Goal: Information Seeking & Learning: Compare options

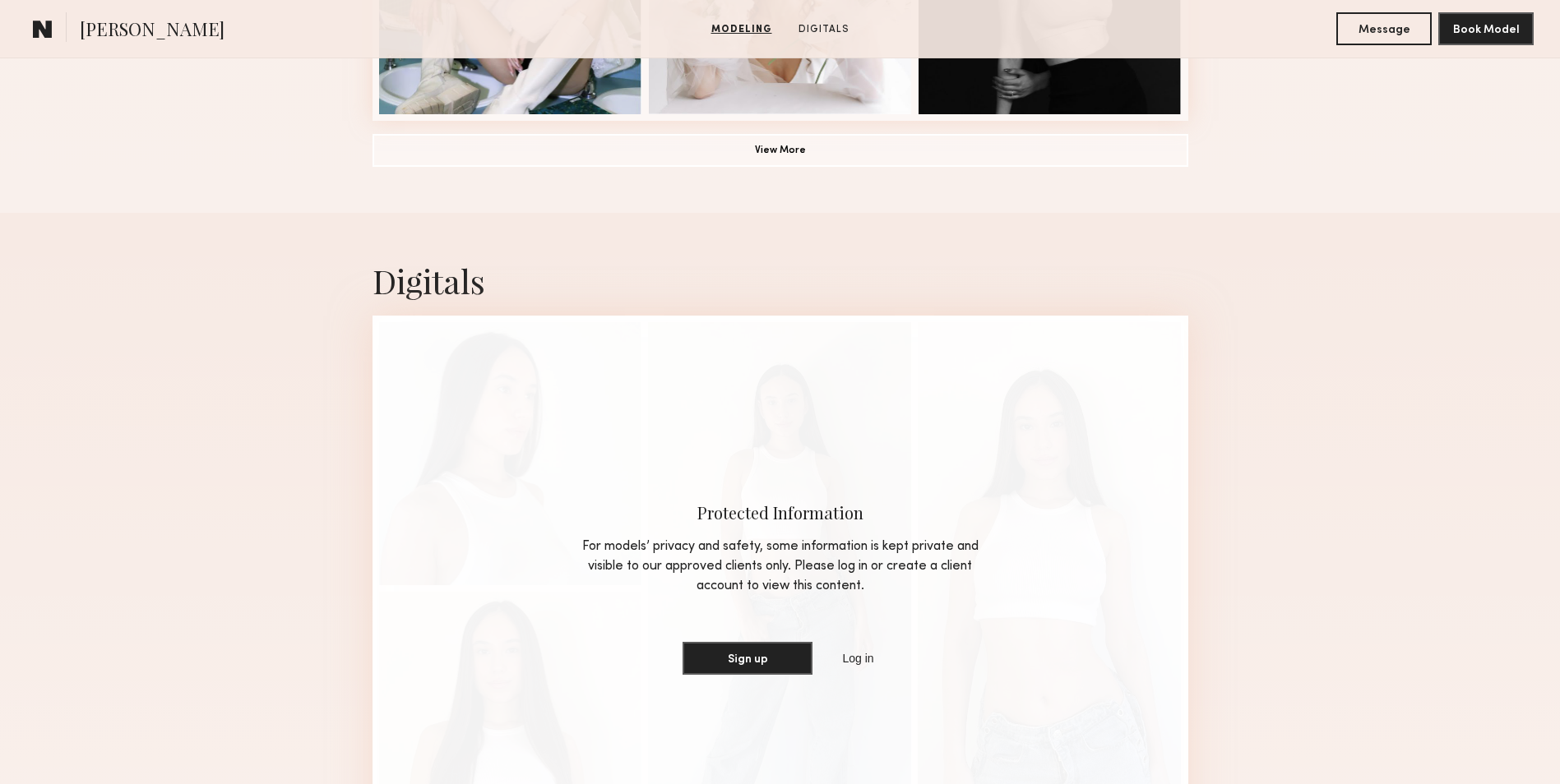
scroll to position [1444, 0]
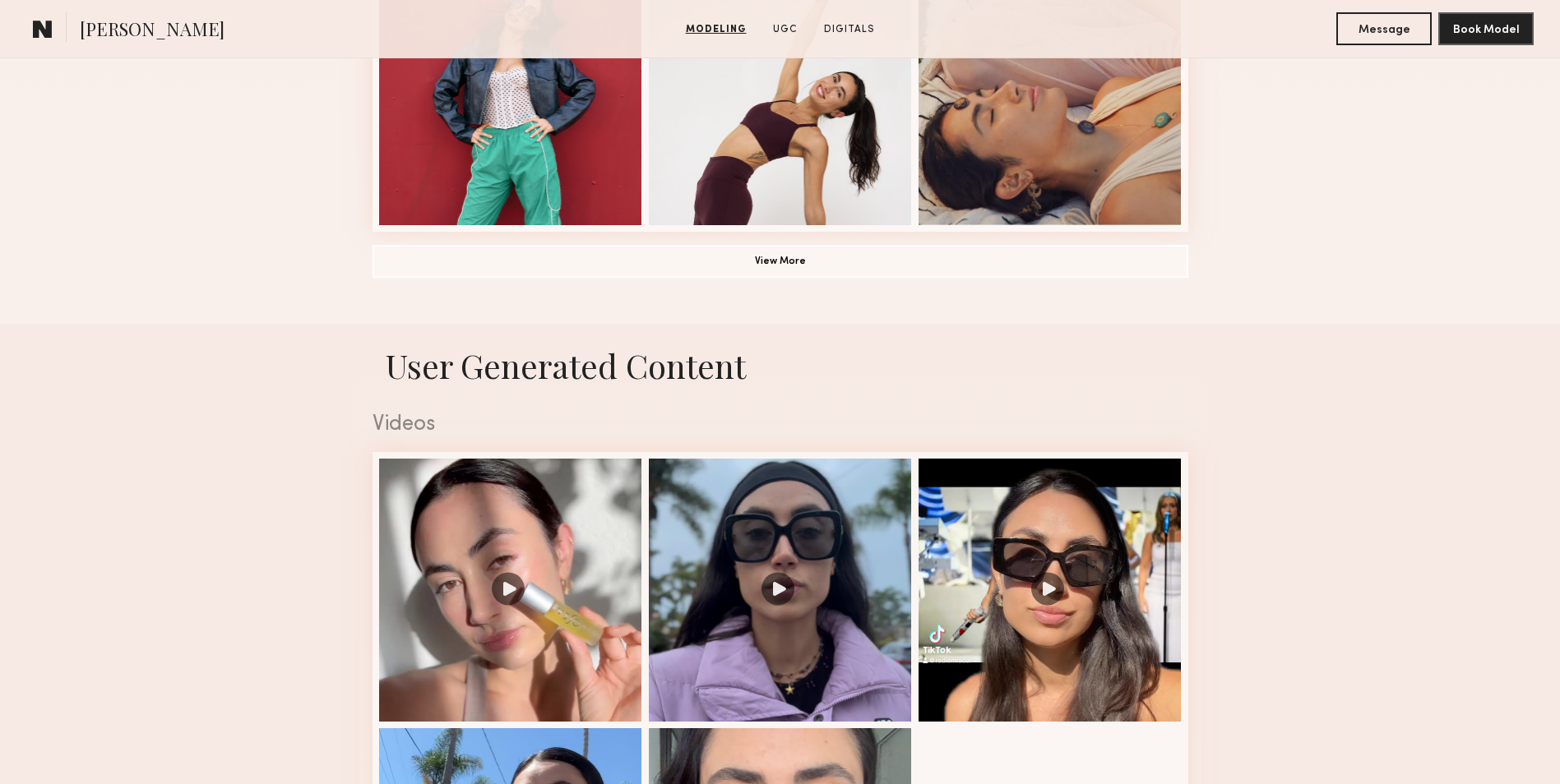
scroll to position [1335, 0]
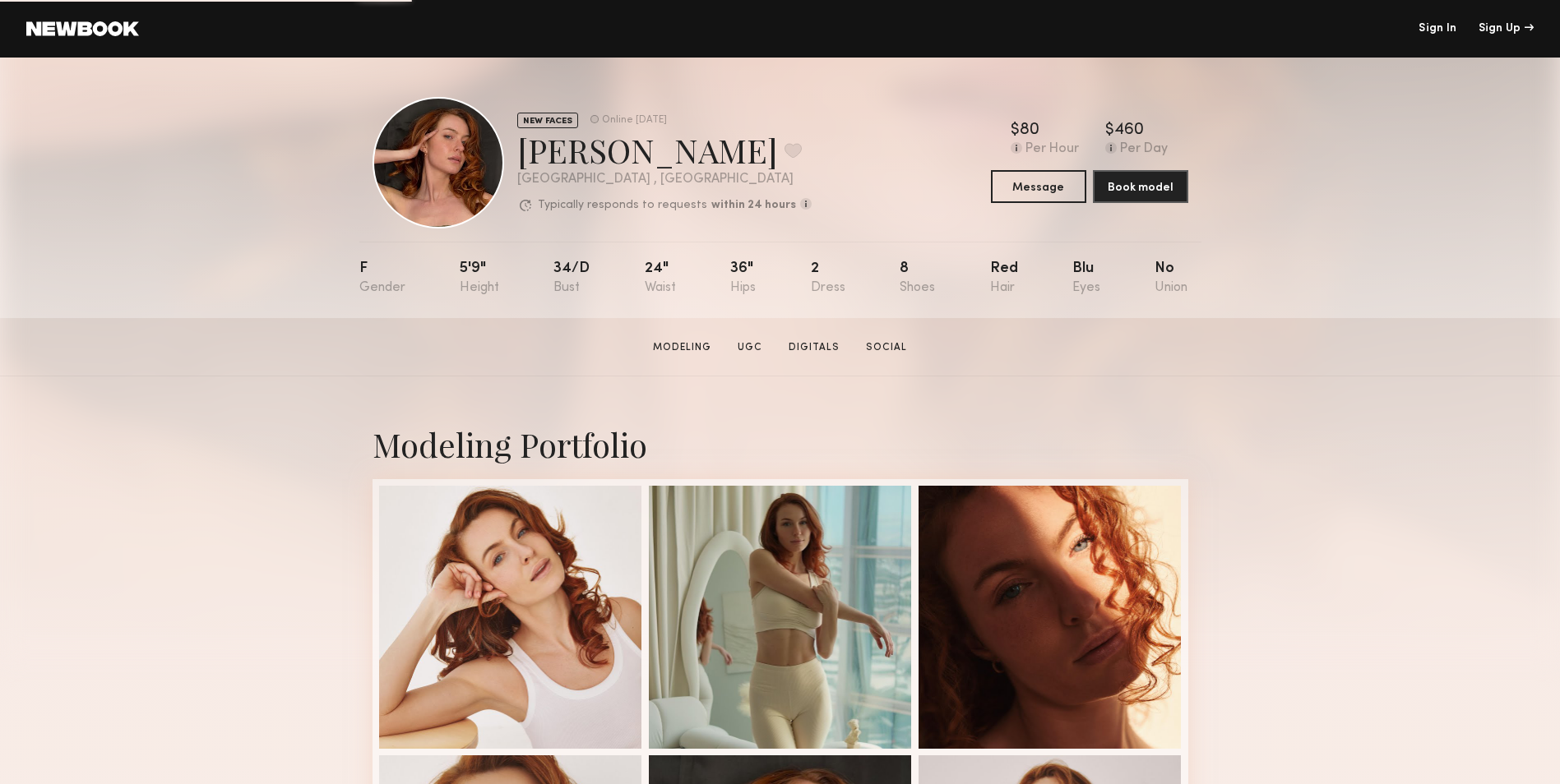
scroll to position [226, 0]
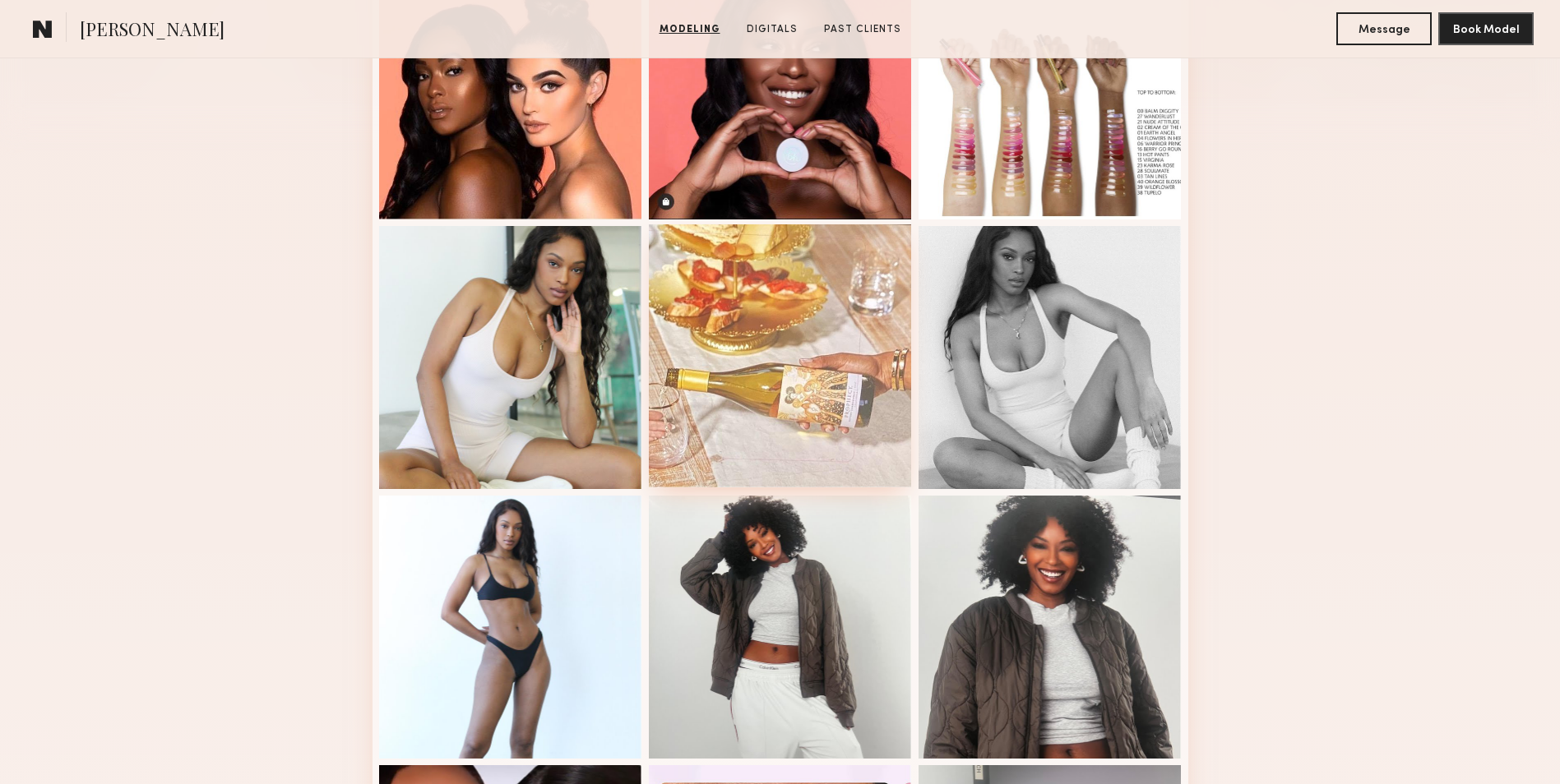
scroll to position [530, 0]
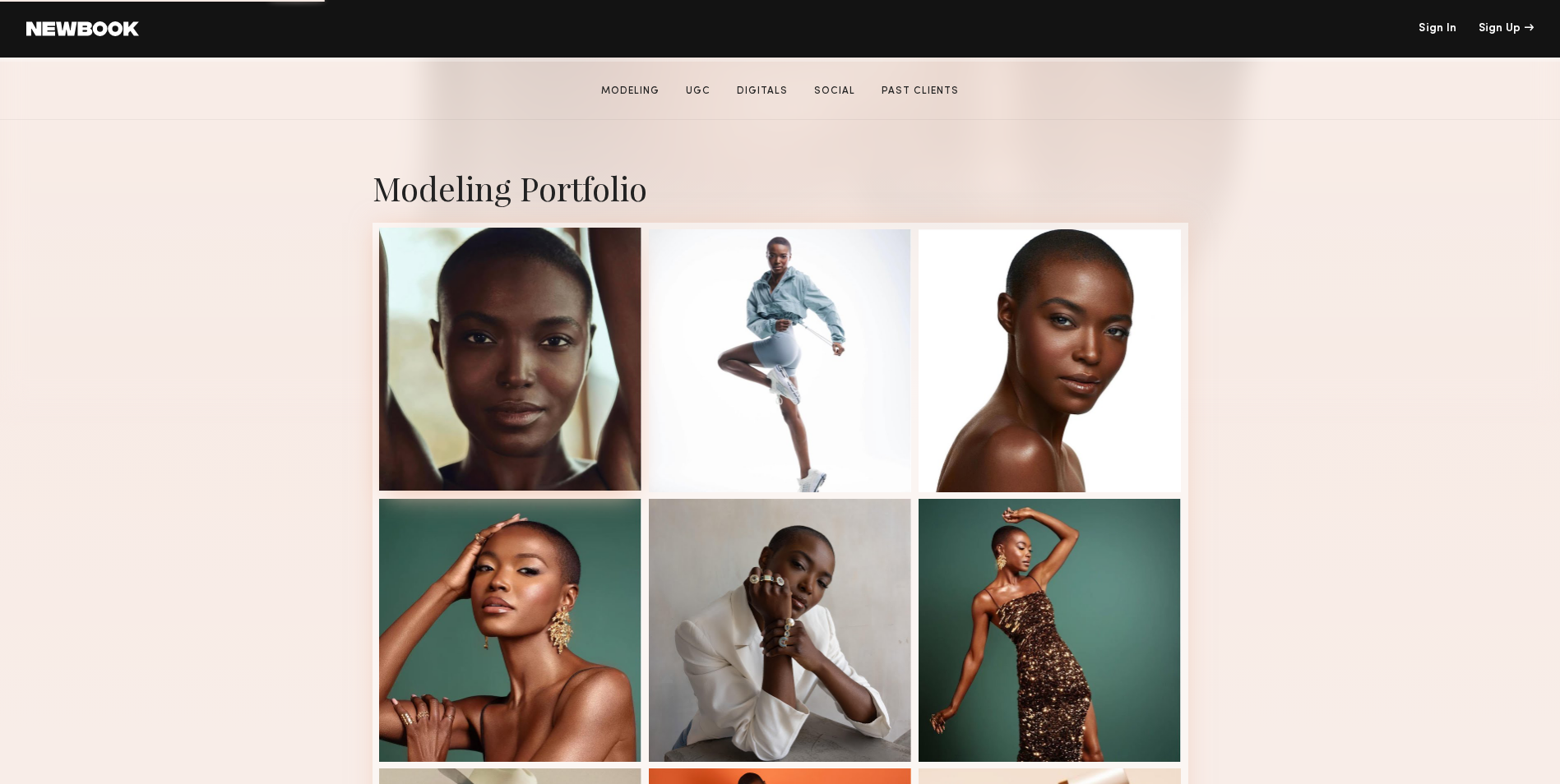
scroll to position [274, 0]
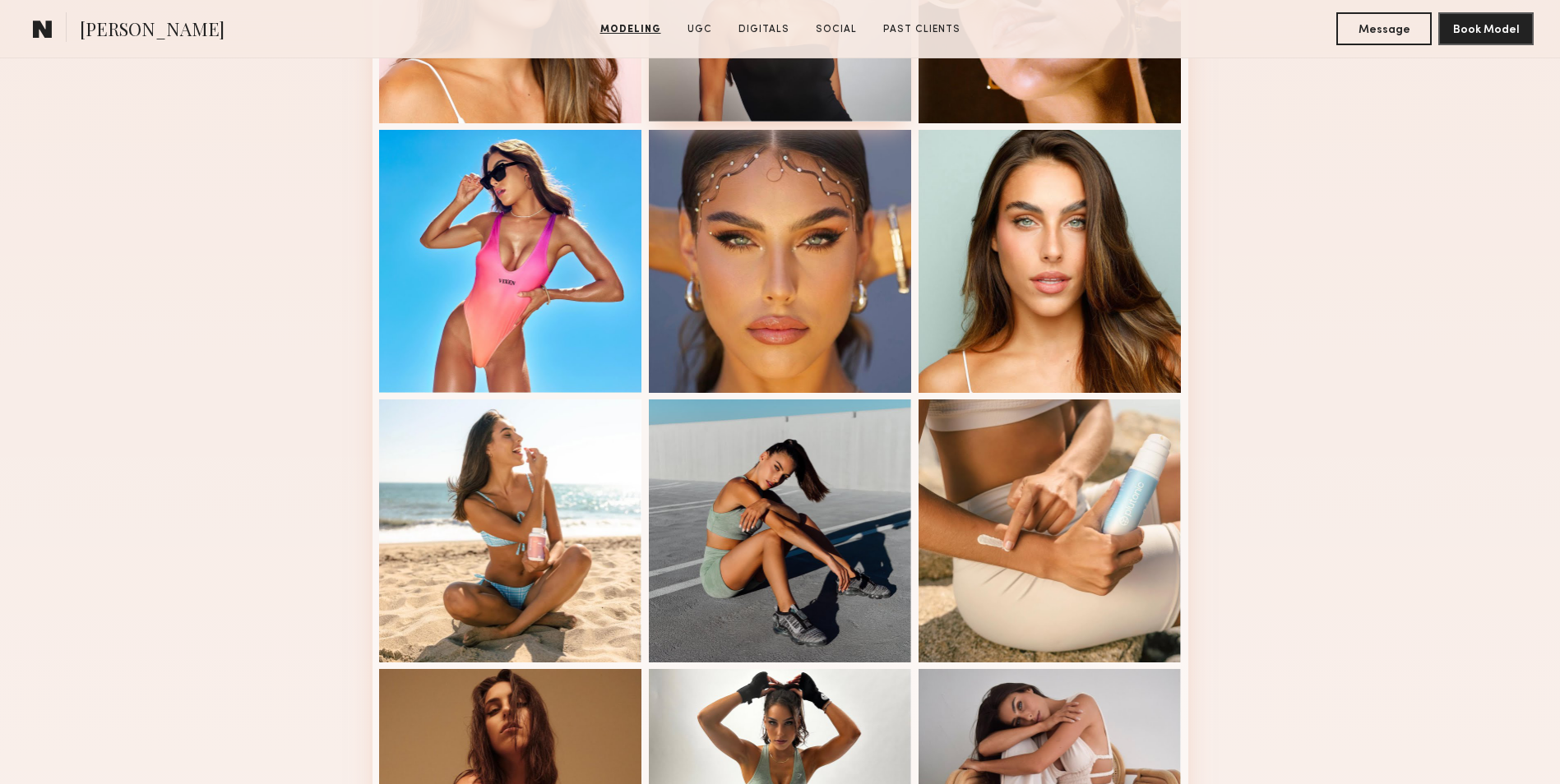
scroll to position [625, 0]
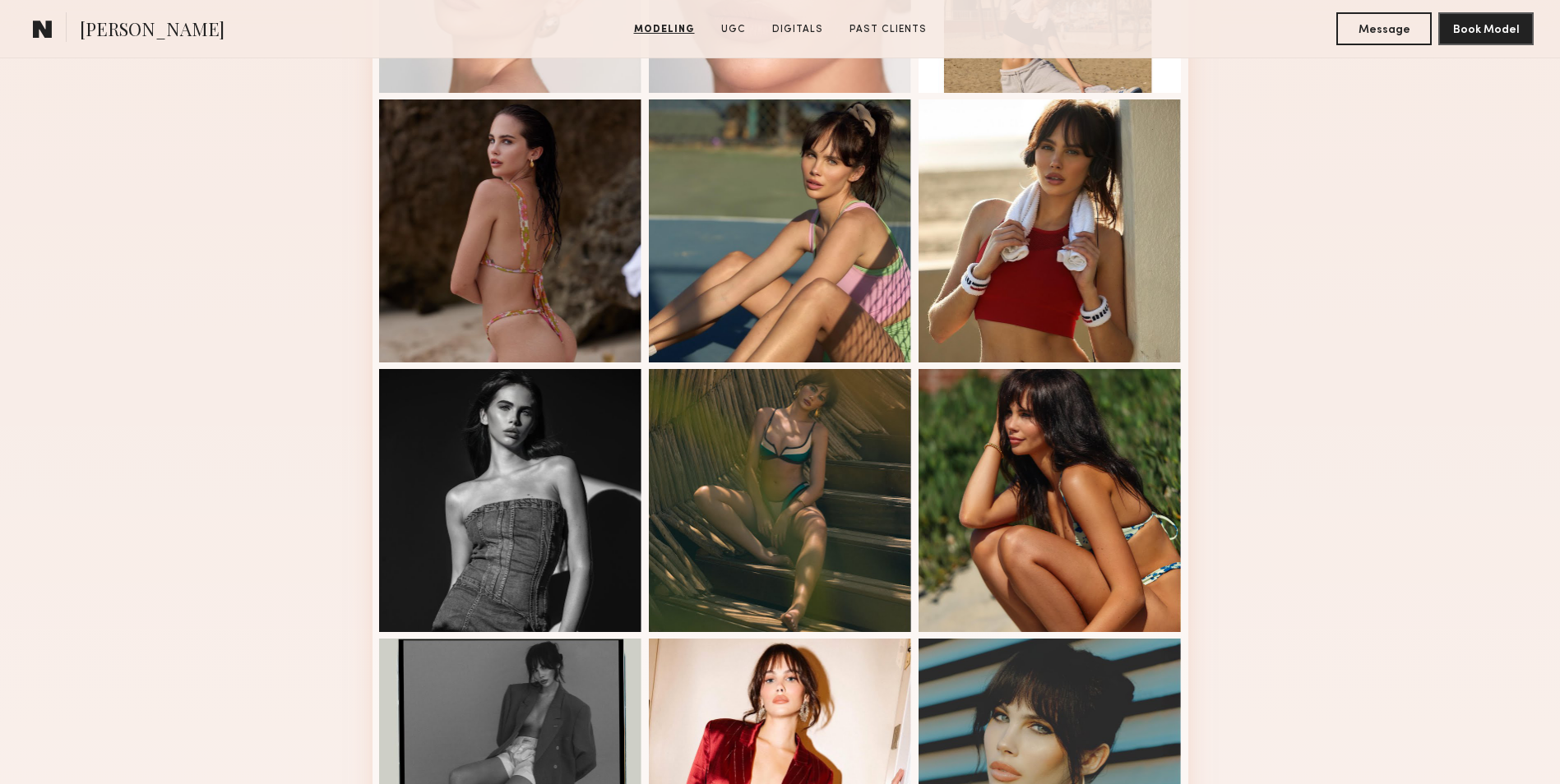
scroll to position [945, 0]
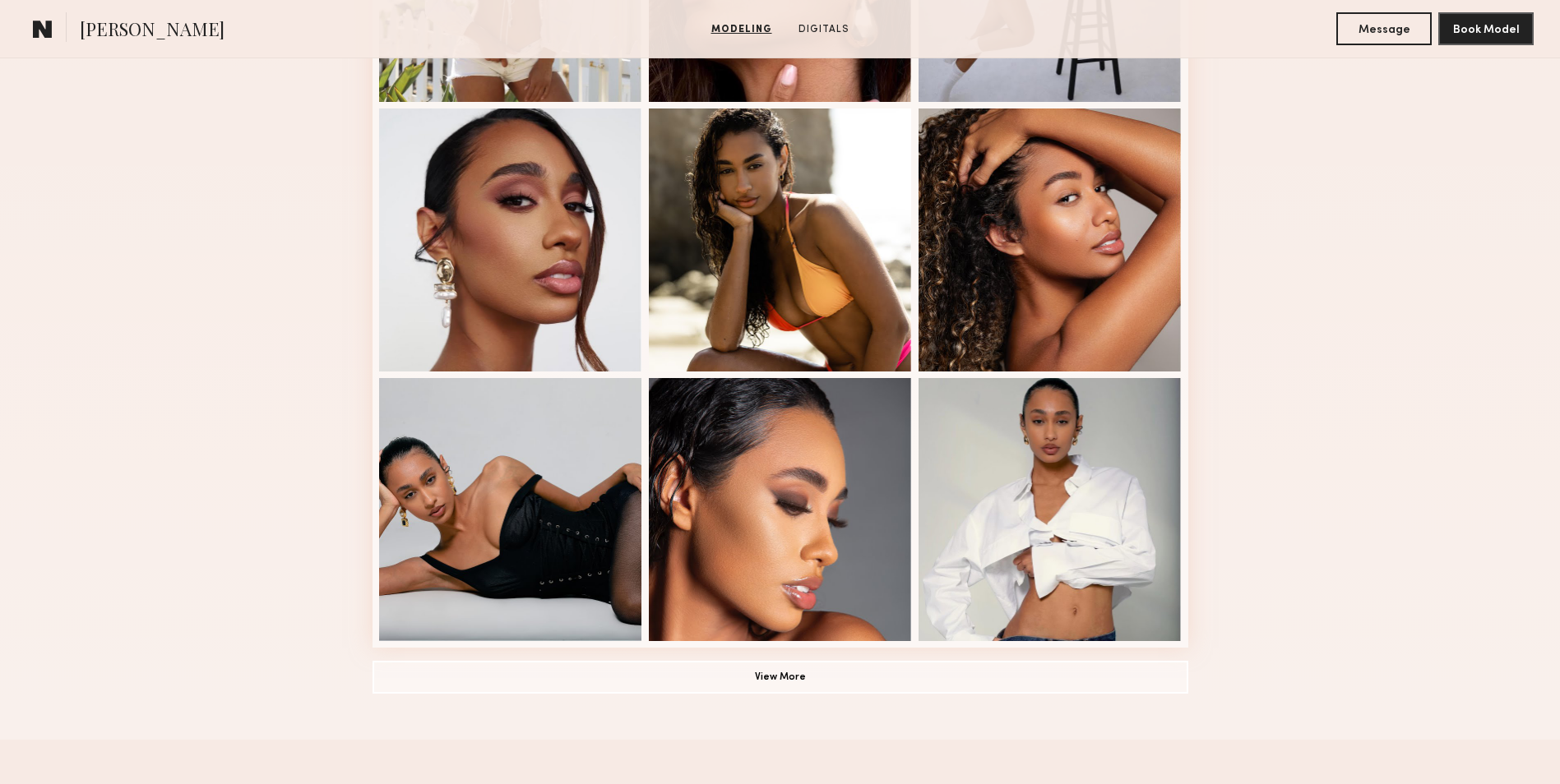
scroll to position [910, 0]
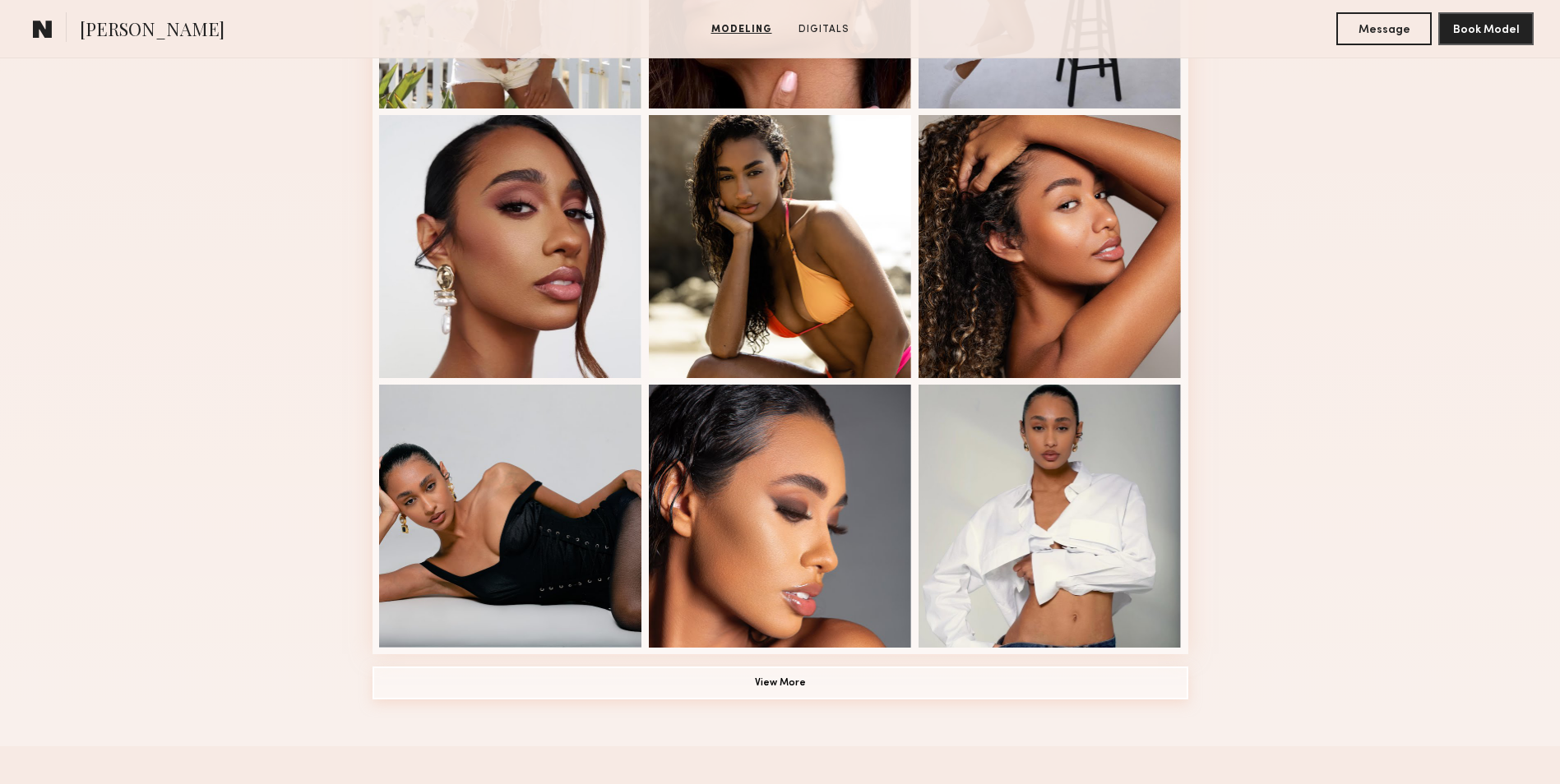
click at [780, 686] on button "View More" at bounding box center [780, 683] width 816 height 33
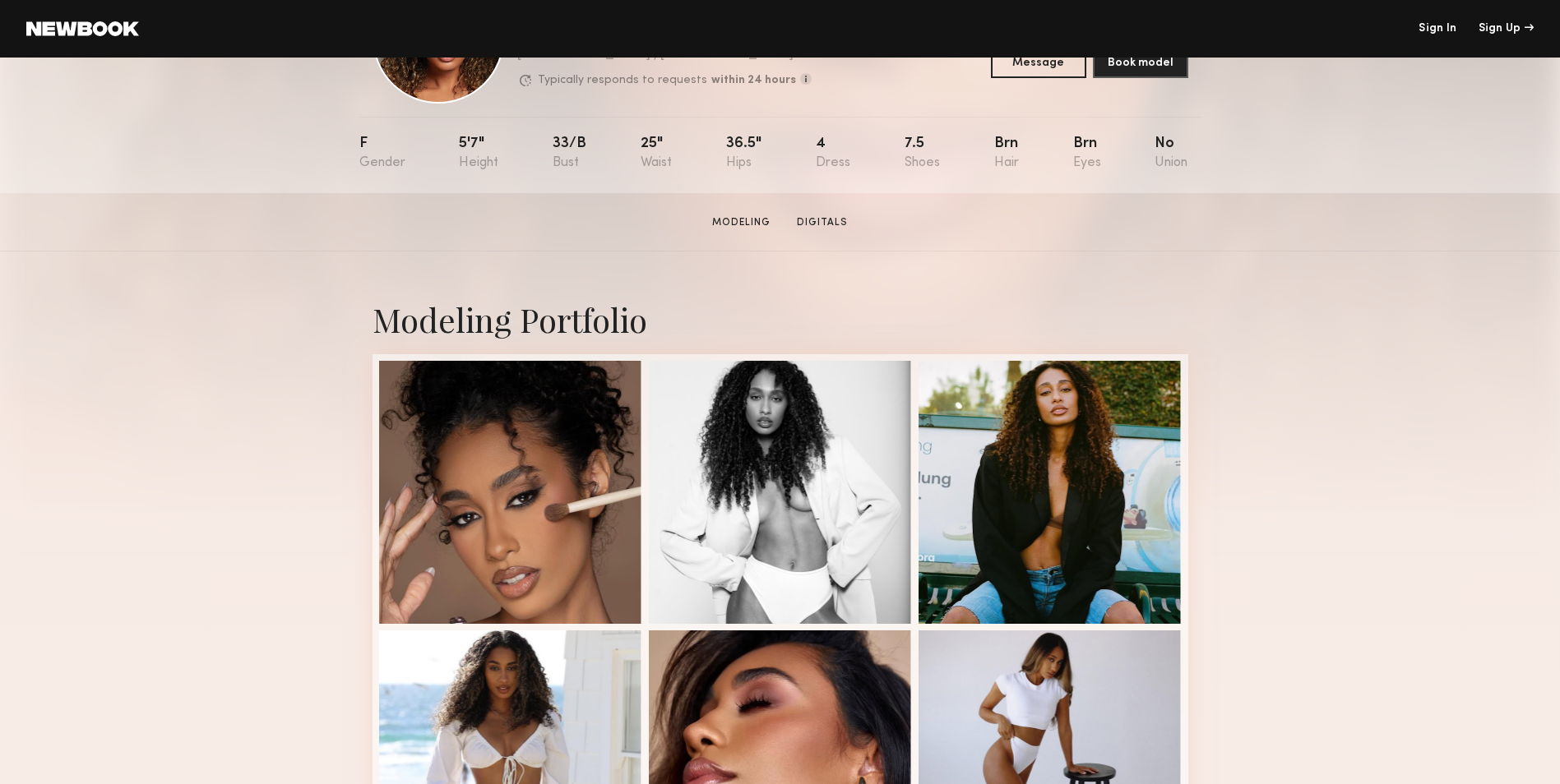
scroll to position [123, 0]
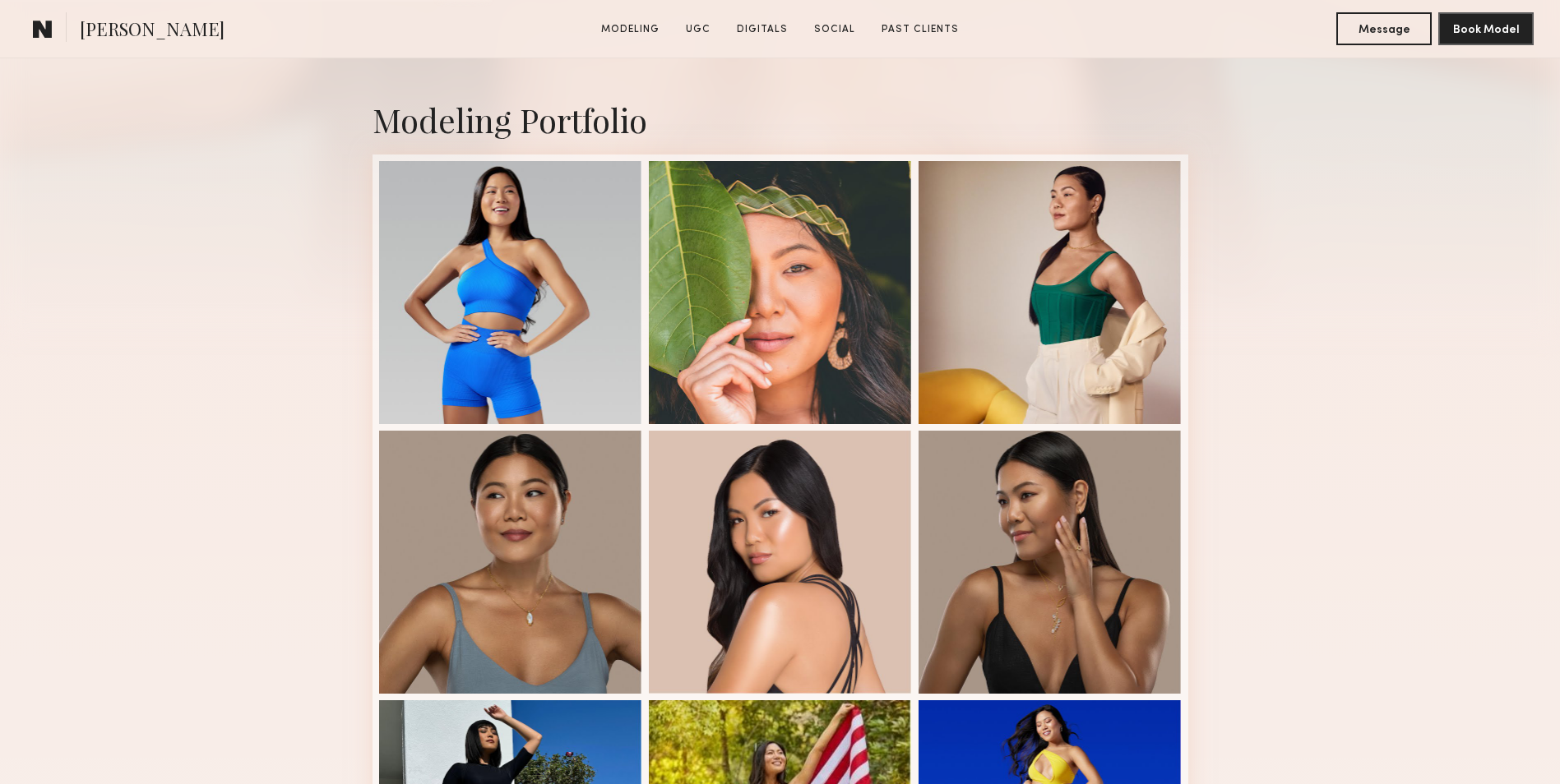
scroll to position [325, 0]
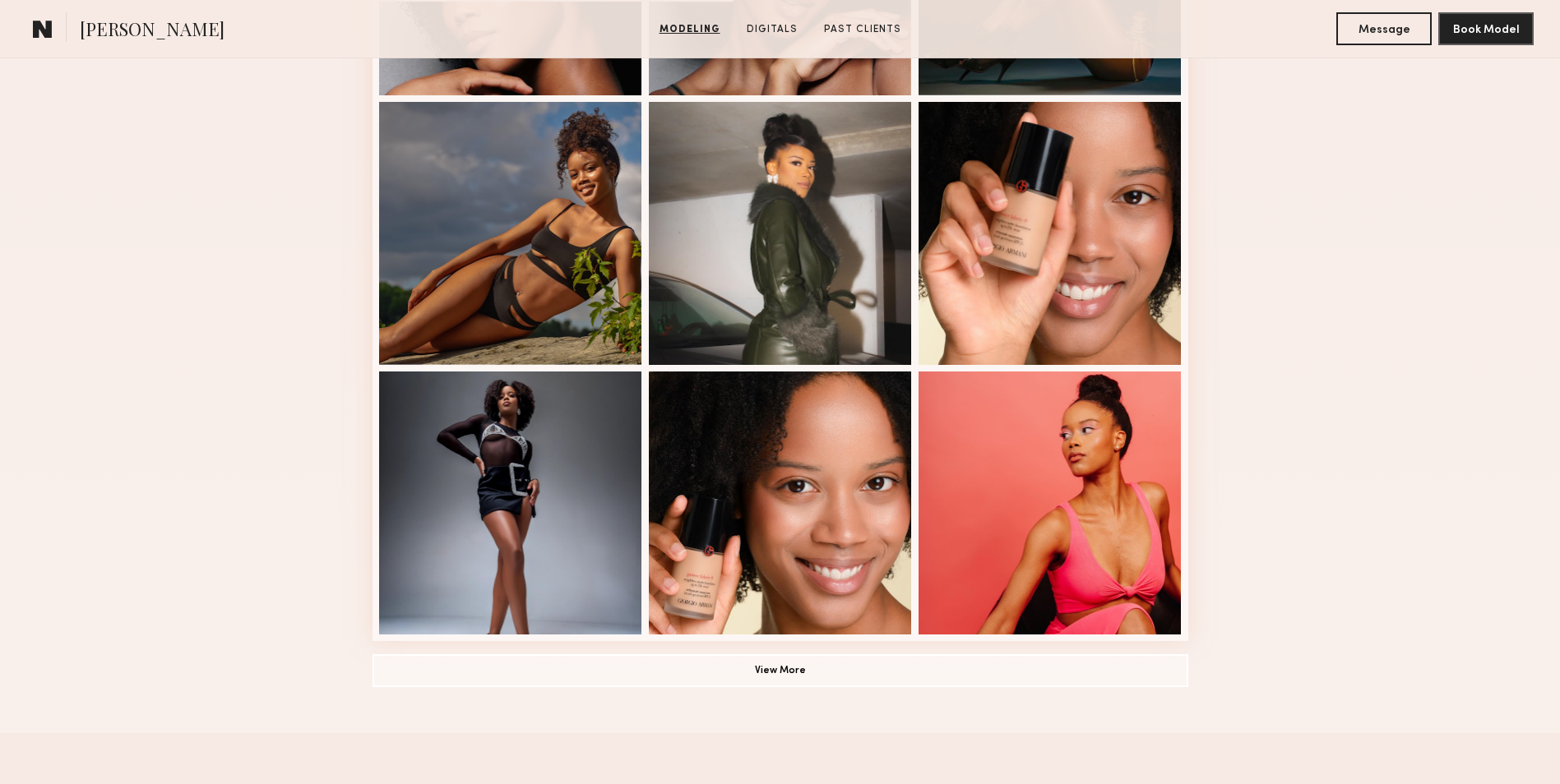
scroll to position [924, 0]
click at [781, 671] on button "View More" at bounding box center [780, 669] width 816 height 33
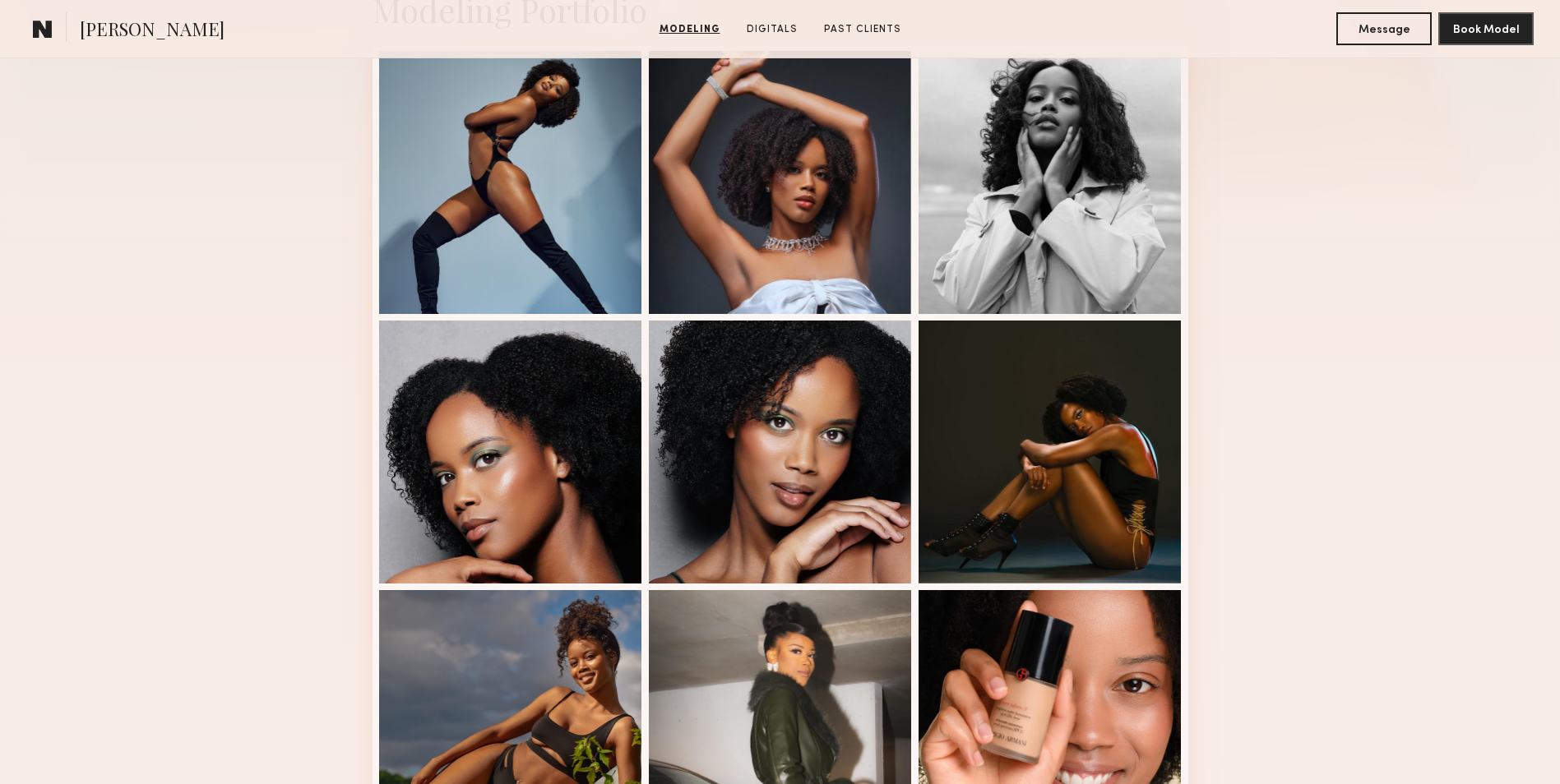
scroll to position [0, 0]
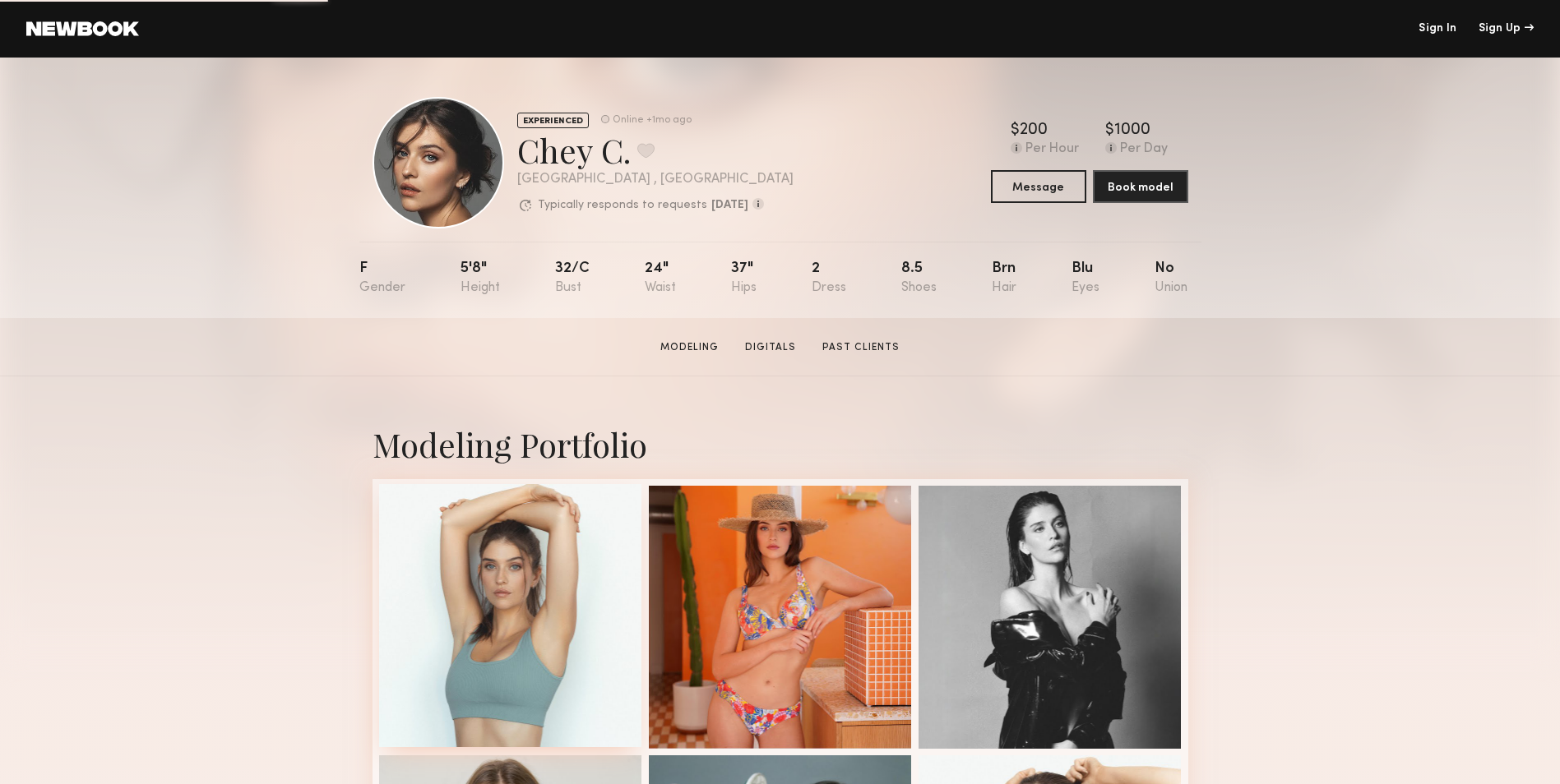
scroll to position [335, 0]
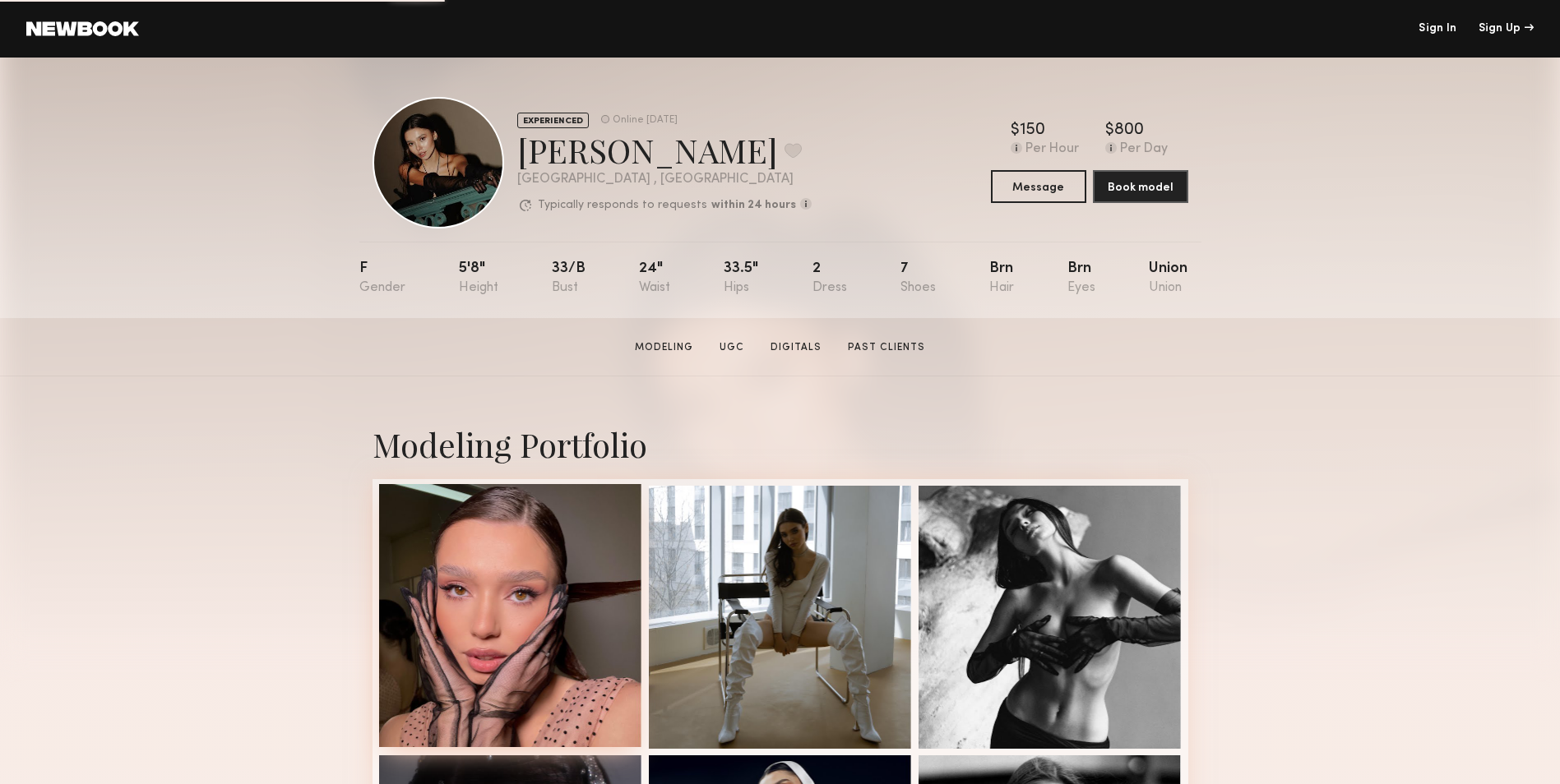
scroll to position [209, 0]
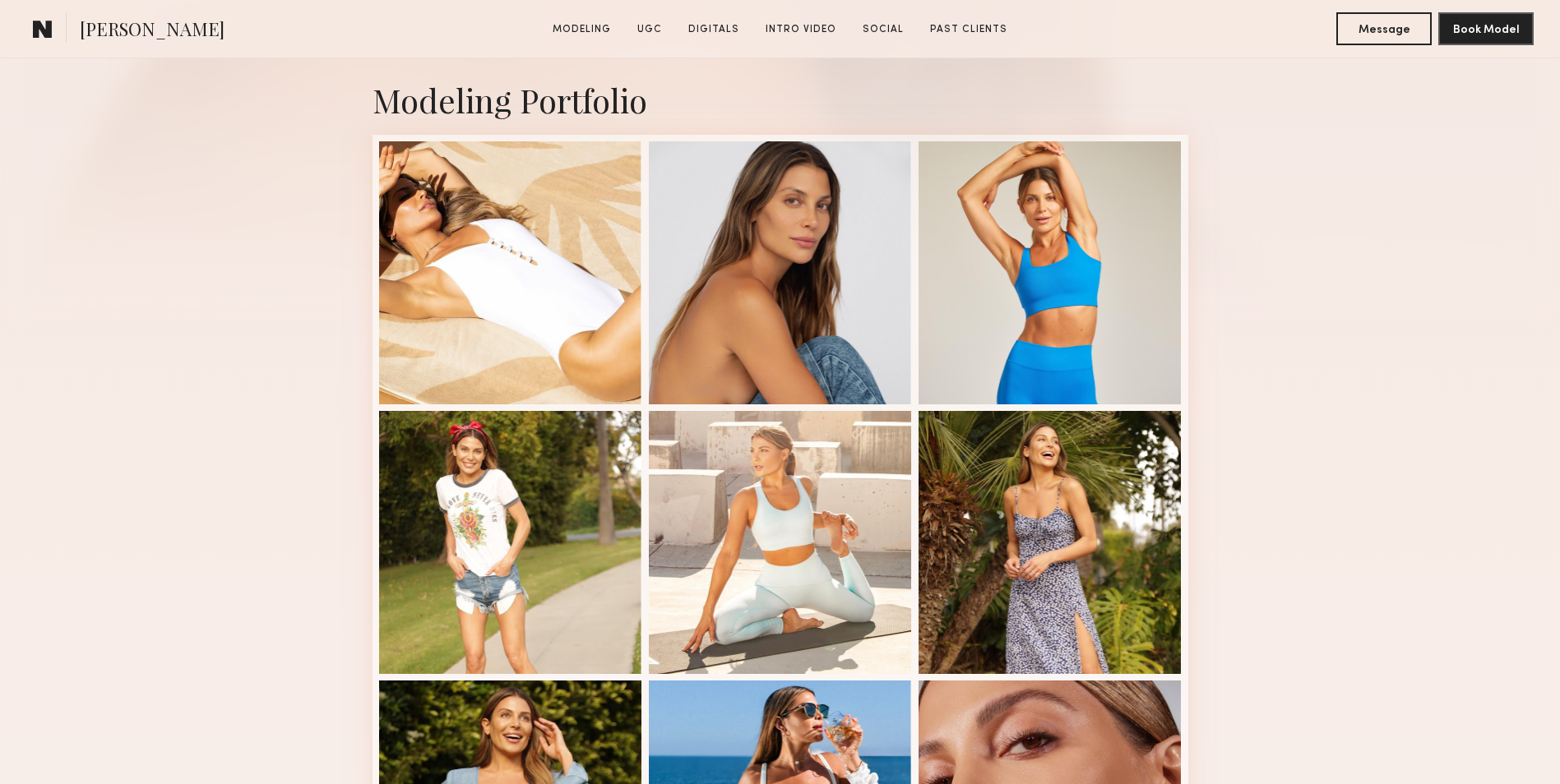
scroll to position [345, 0]
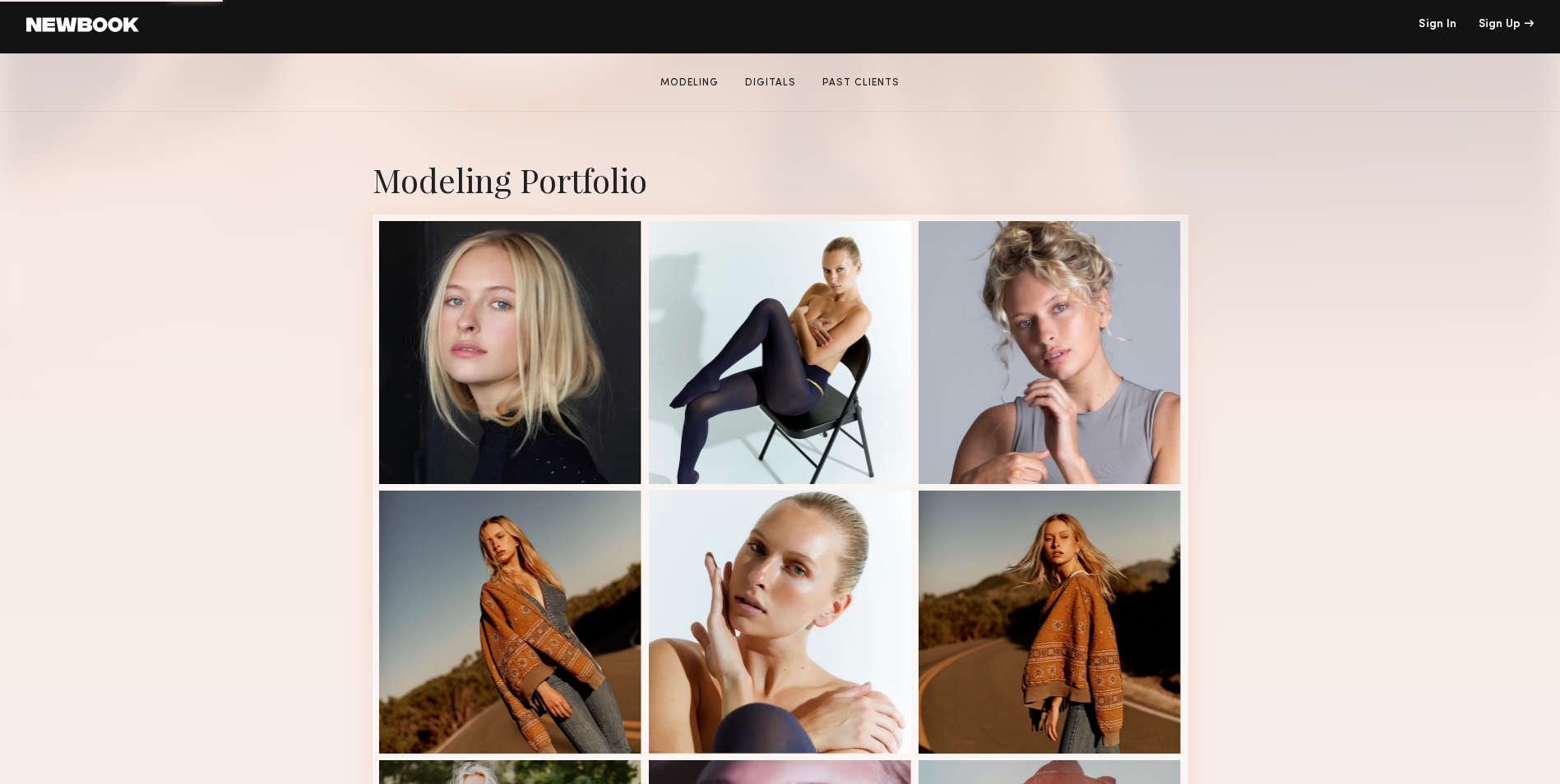
scroll to position [266, 0]
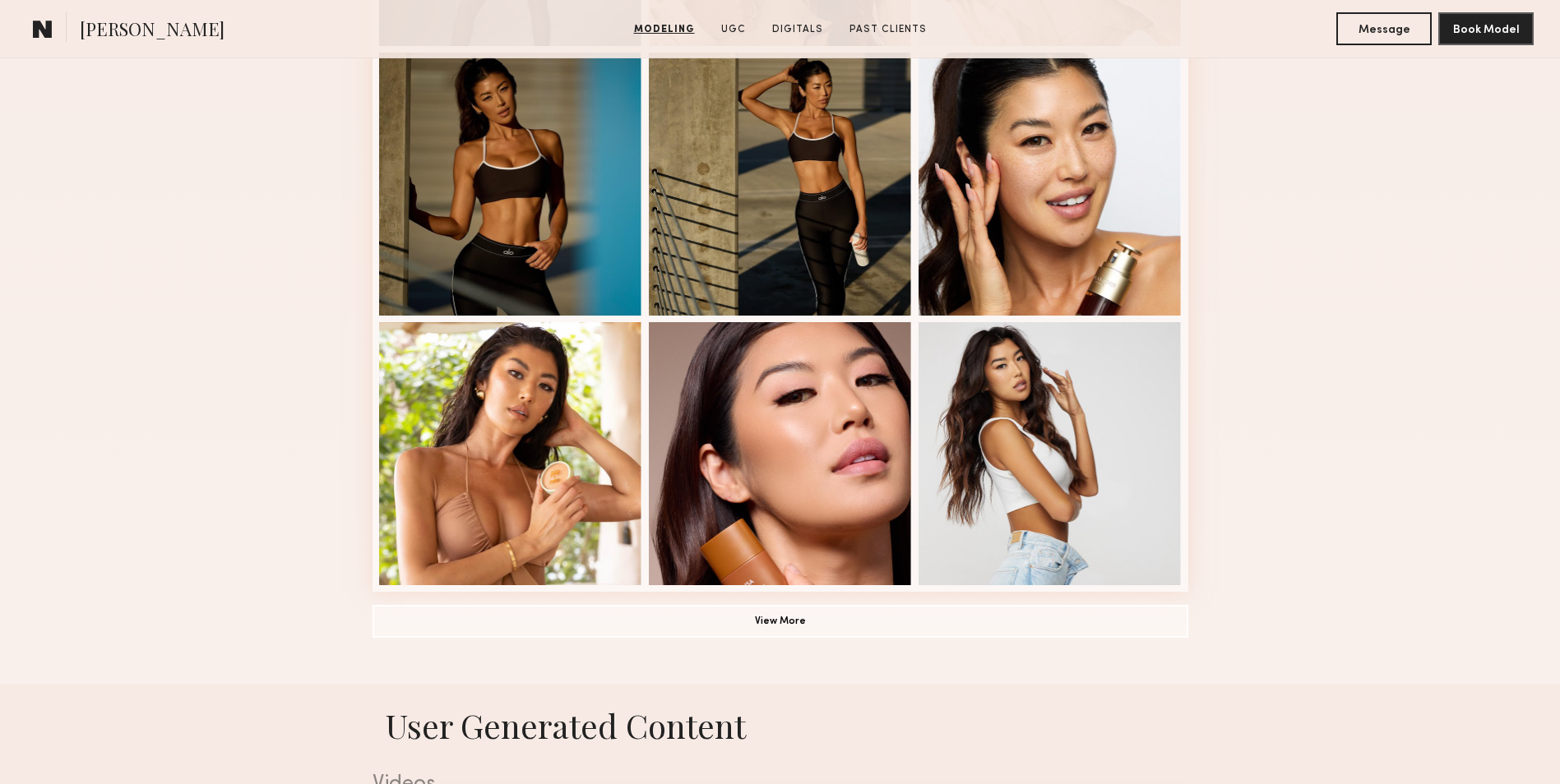
scroll to position [973, 0]
click at [785, 617] on button "View More" at bounding box center [780, 620] width 816 height 33
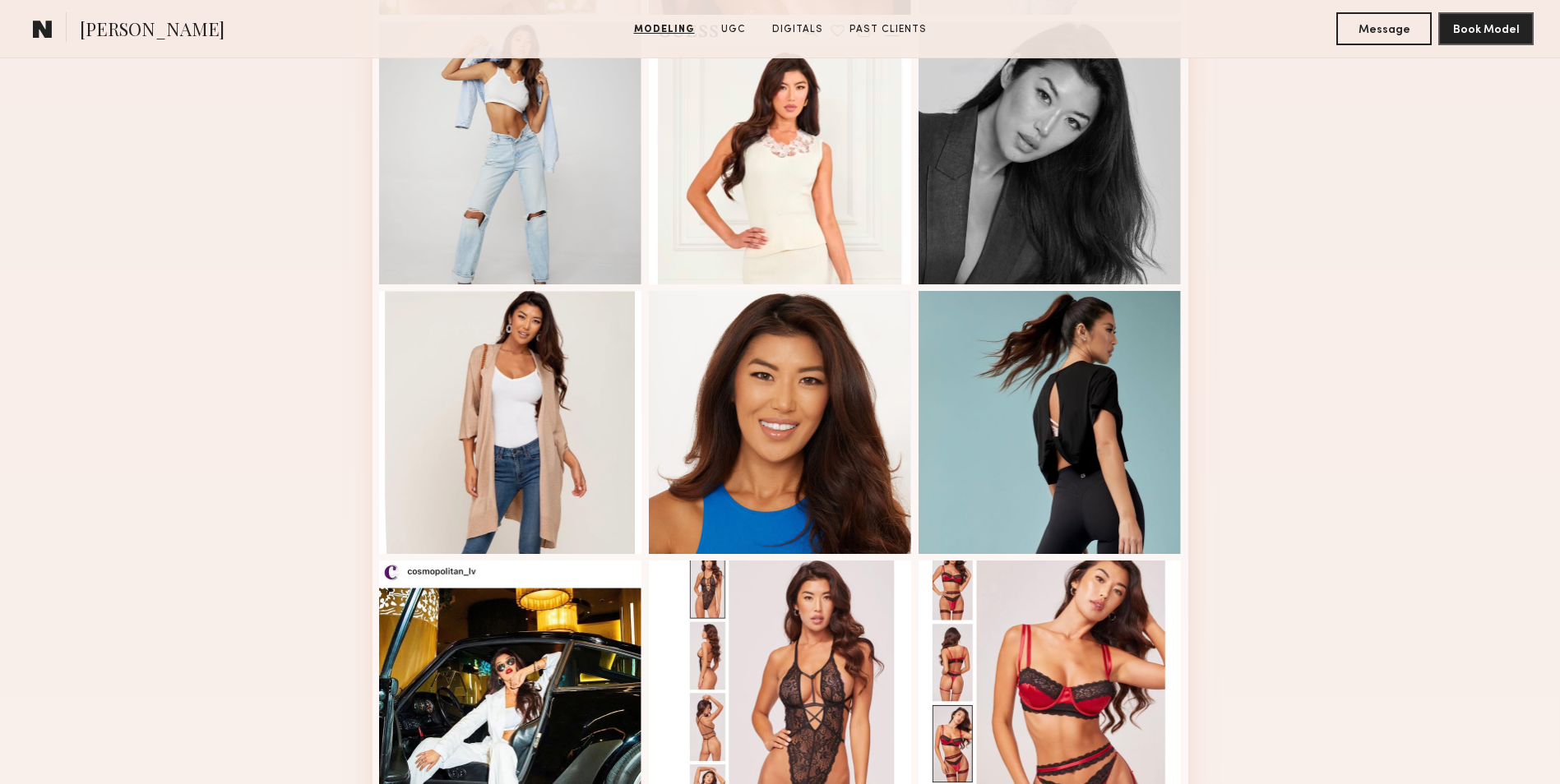
scroll to position [1543, 0]
click at [1056, 469] on div at bounding box center [1049, 420] width 263 height 263
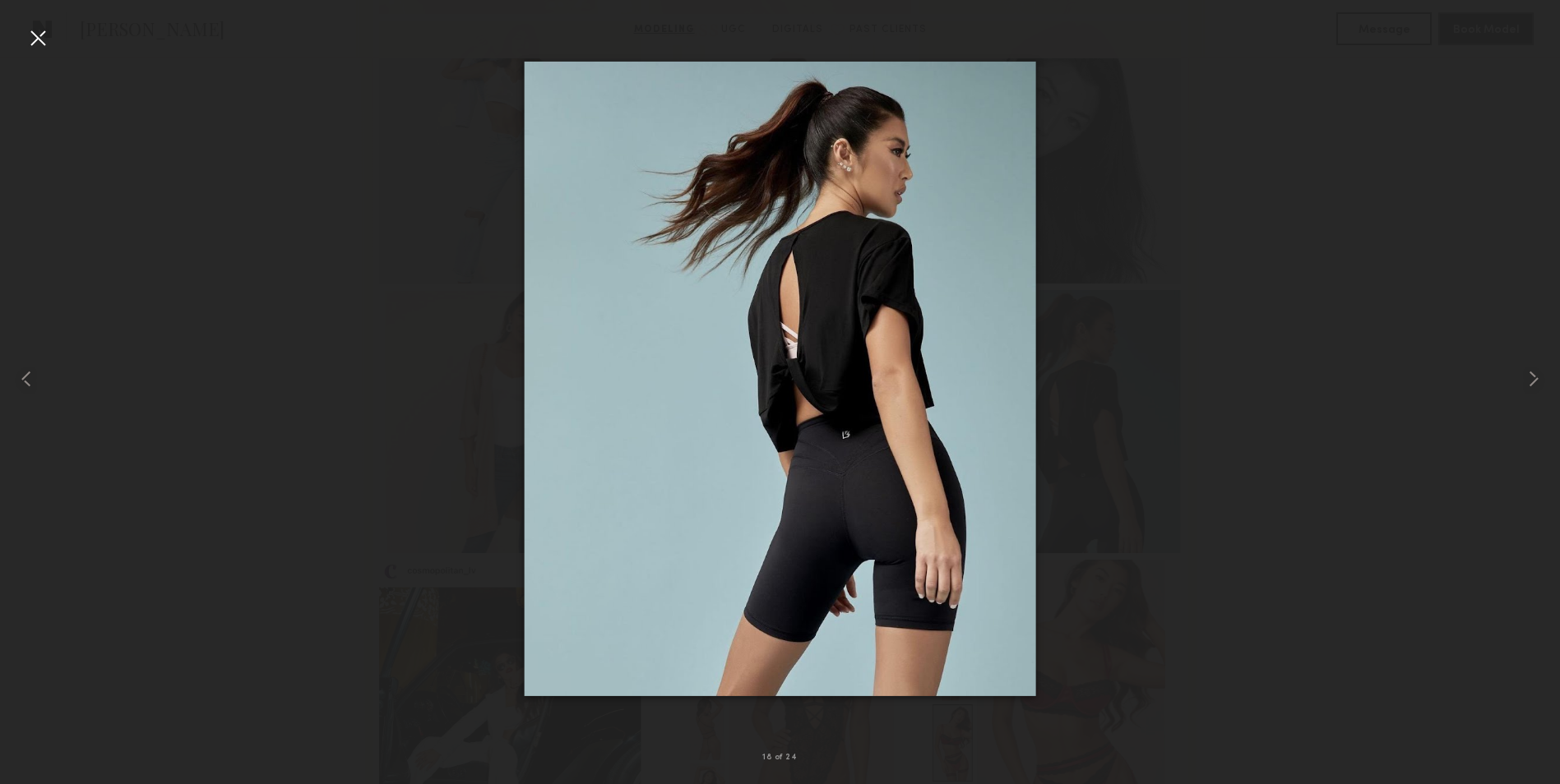
click at [1204, 491] on div at bounding box center [780, 379] width 1560 height 705
click at [1239, 452] on div at bounding box center [780, 379] width 1560 height 705
click at [43, 28] on div at bounding box center [37, 37] width 26 height 26
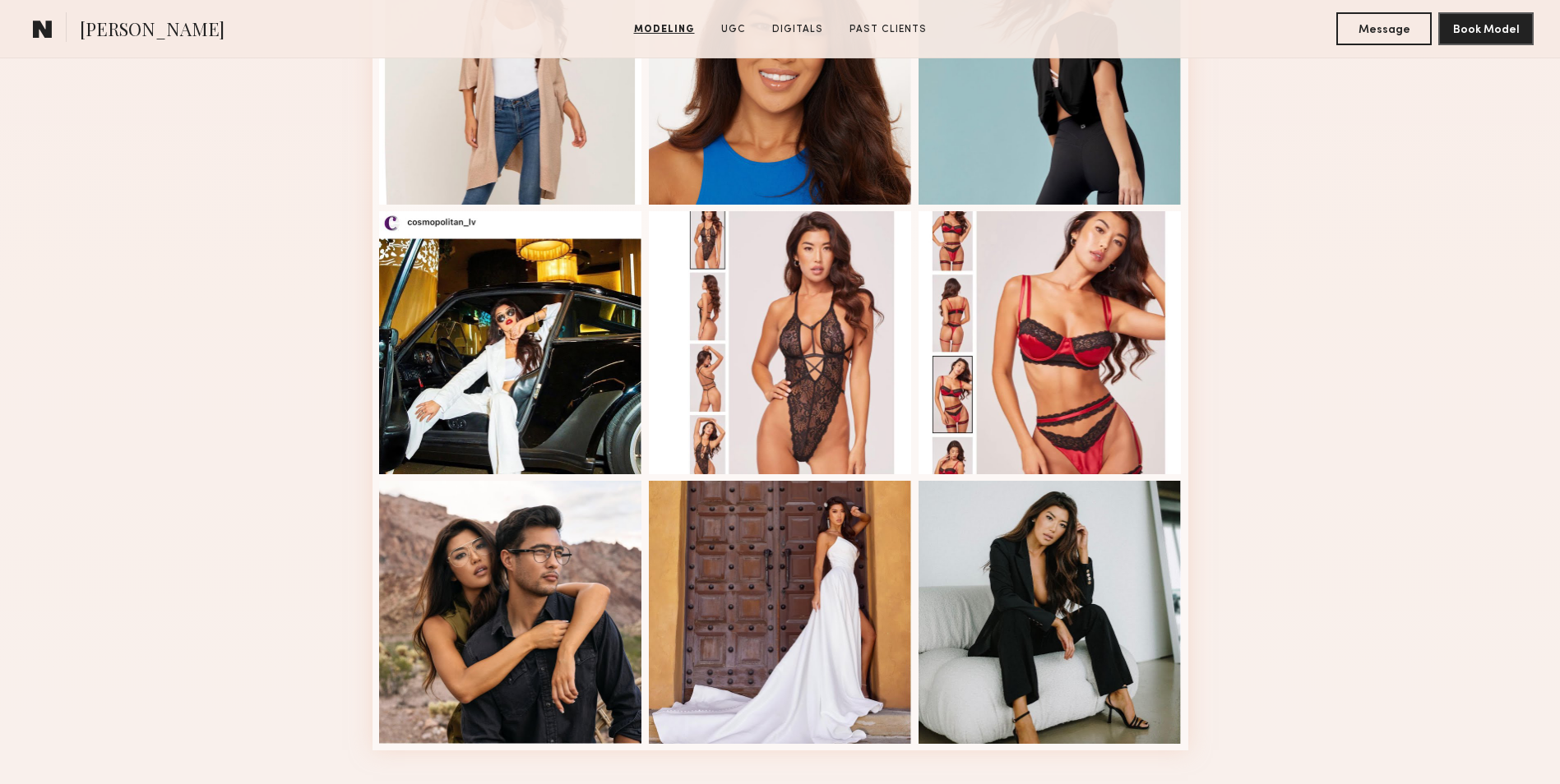
scroll to position [1923, 0]
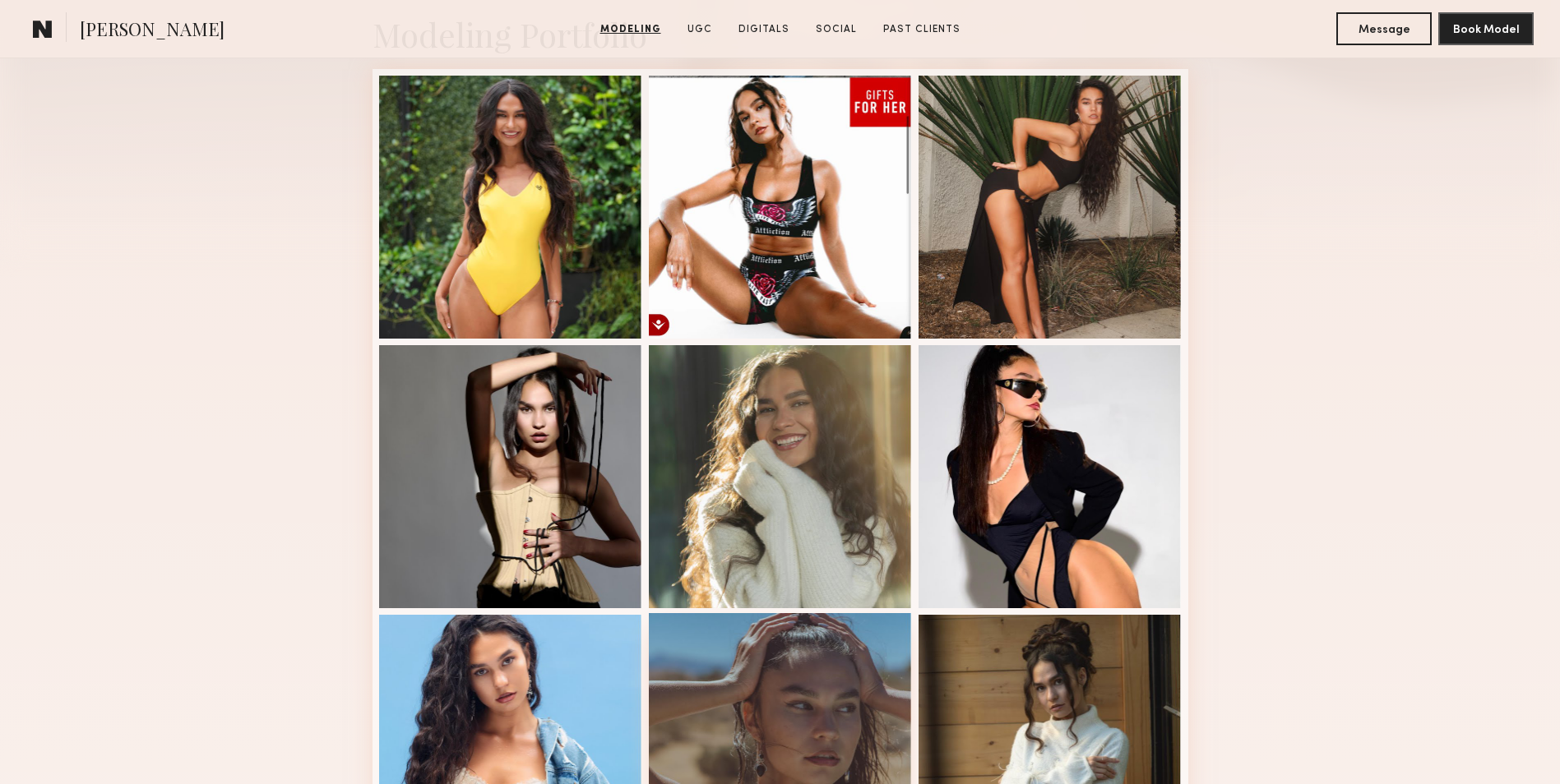
scroll to position [409, 0]
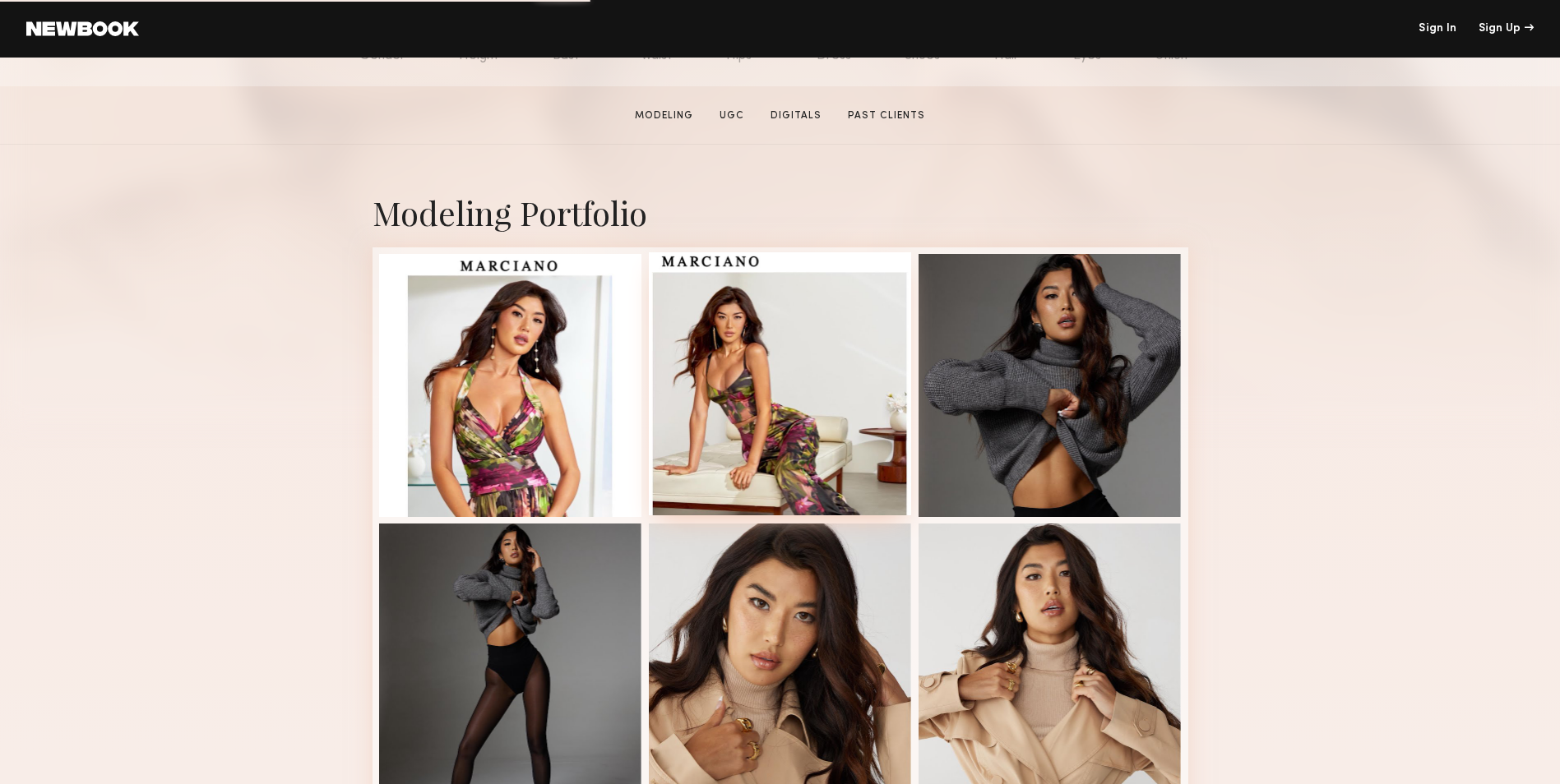
scroll to position [232, 0]
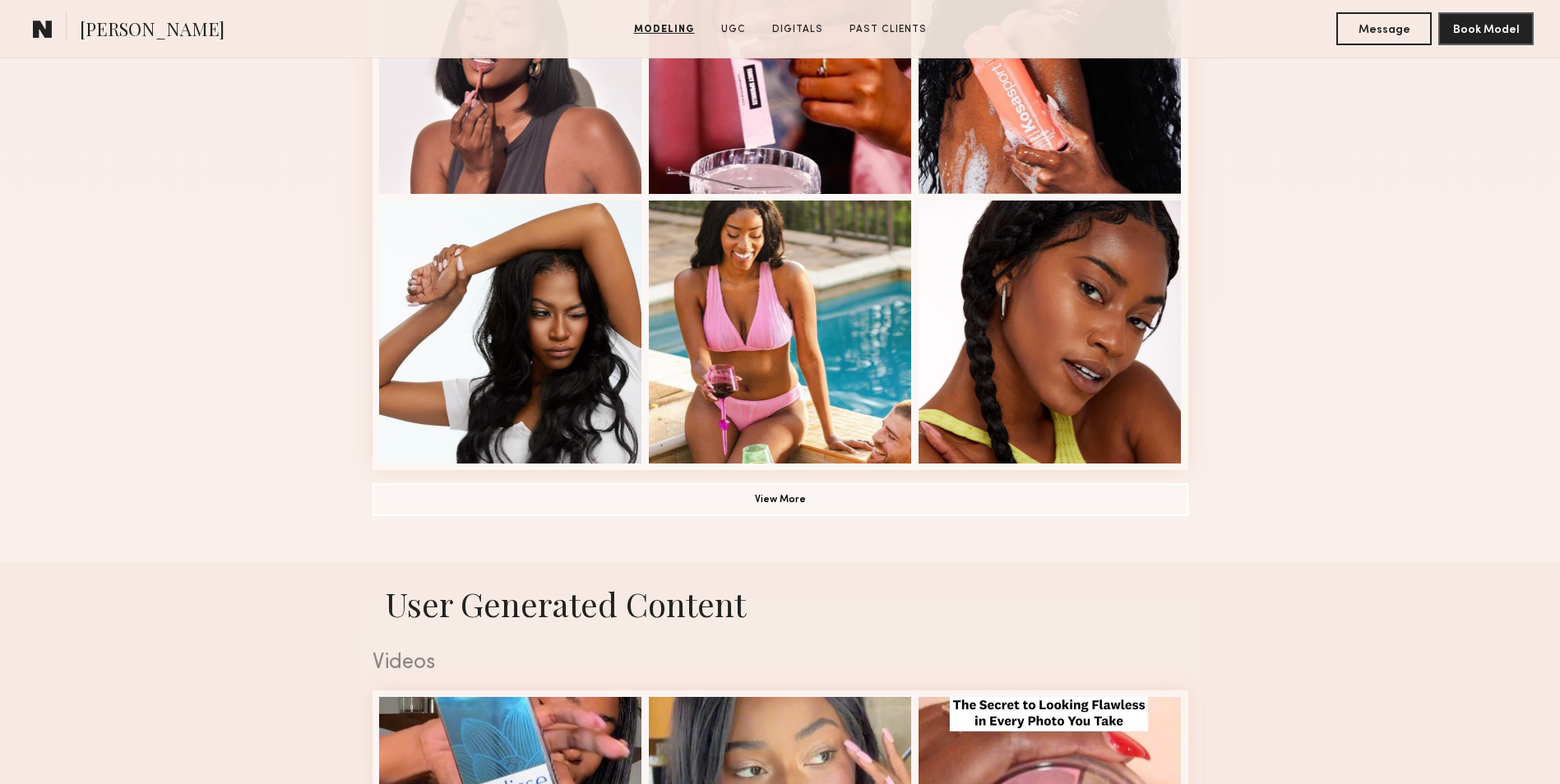
scroll to position [1098, 0]
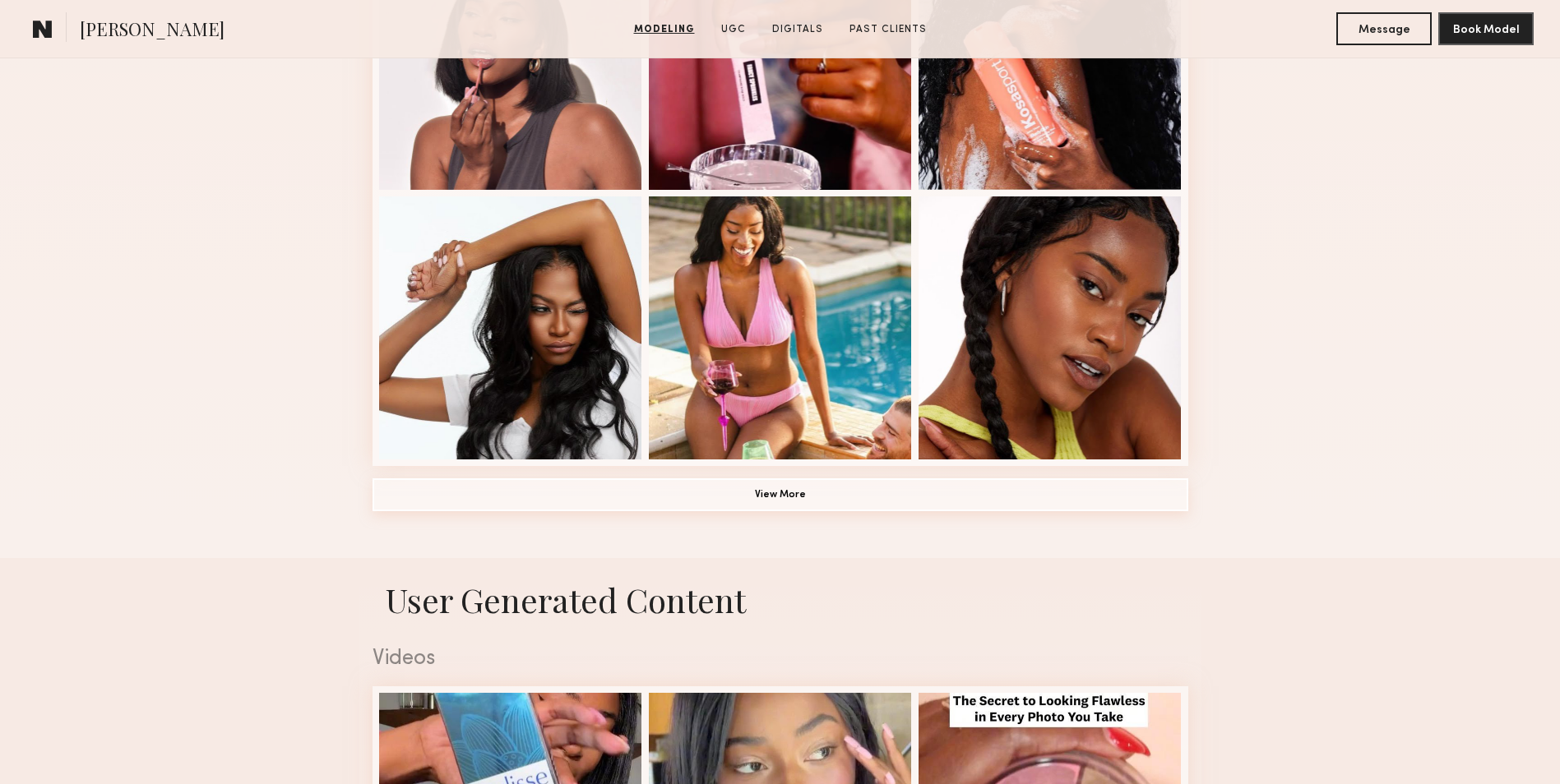
click at [792, 494] on button "View More" at bounding box center [780, 495] width 816 height 33
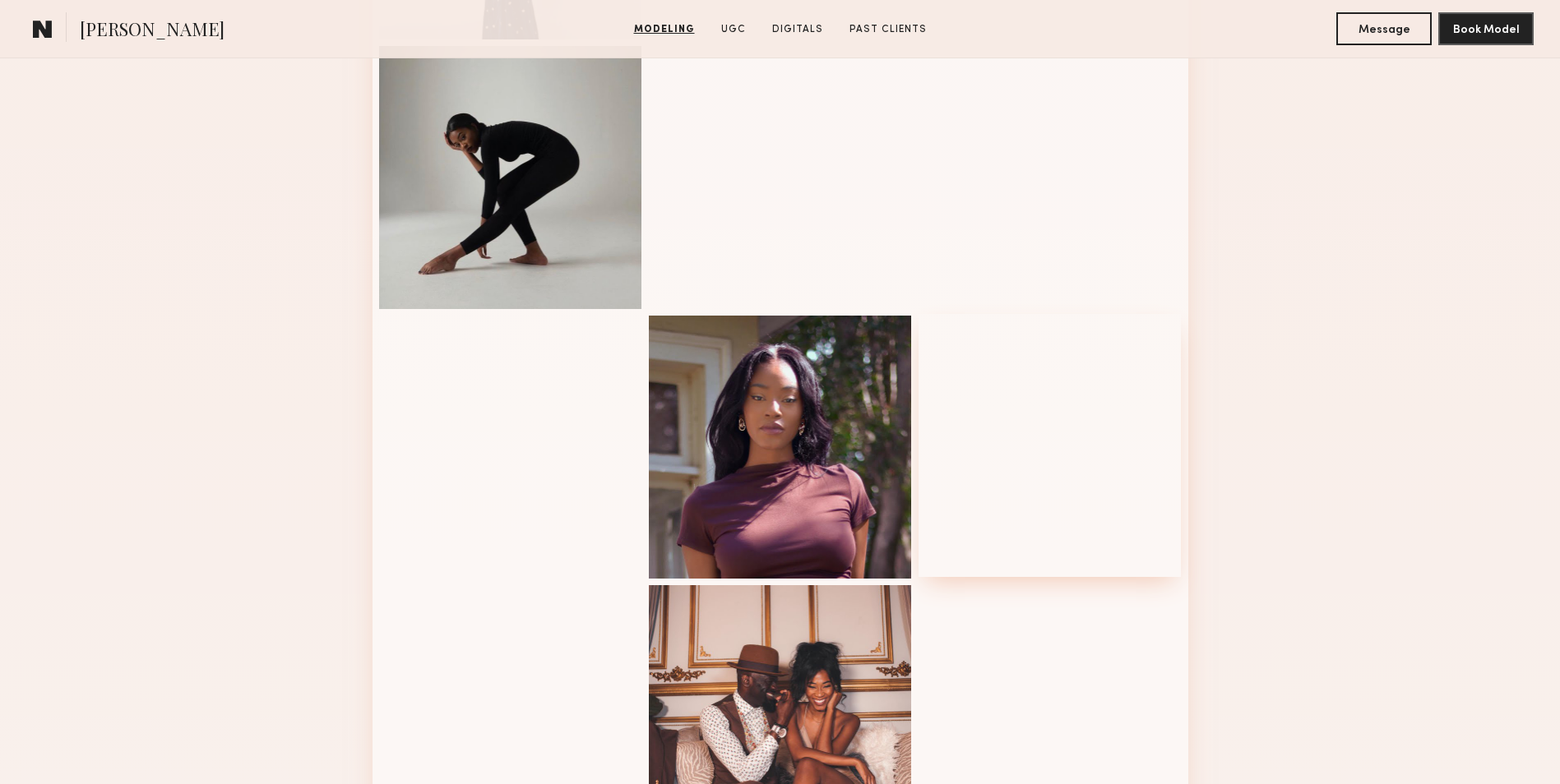
scroll to position [1788, 0]
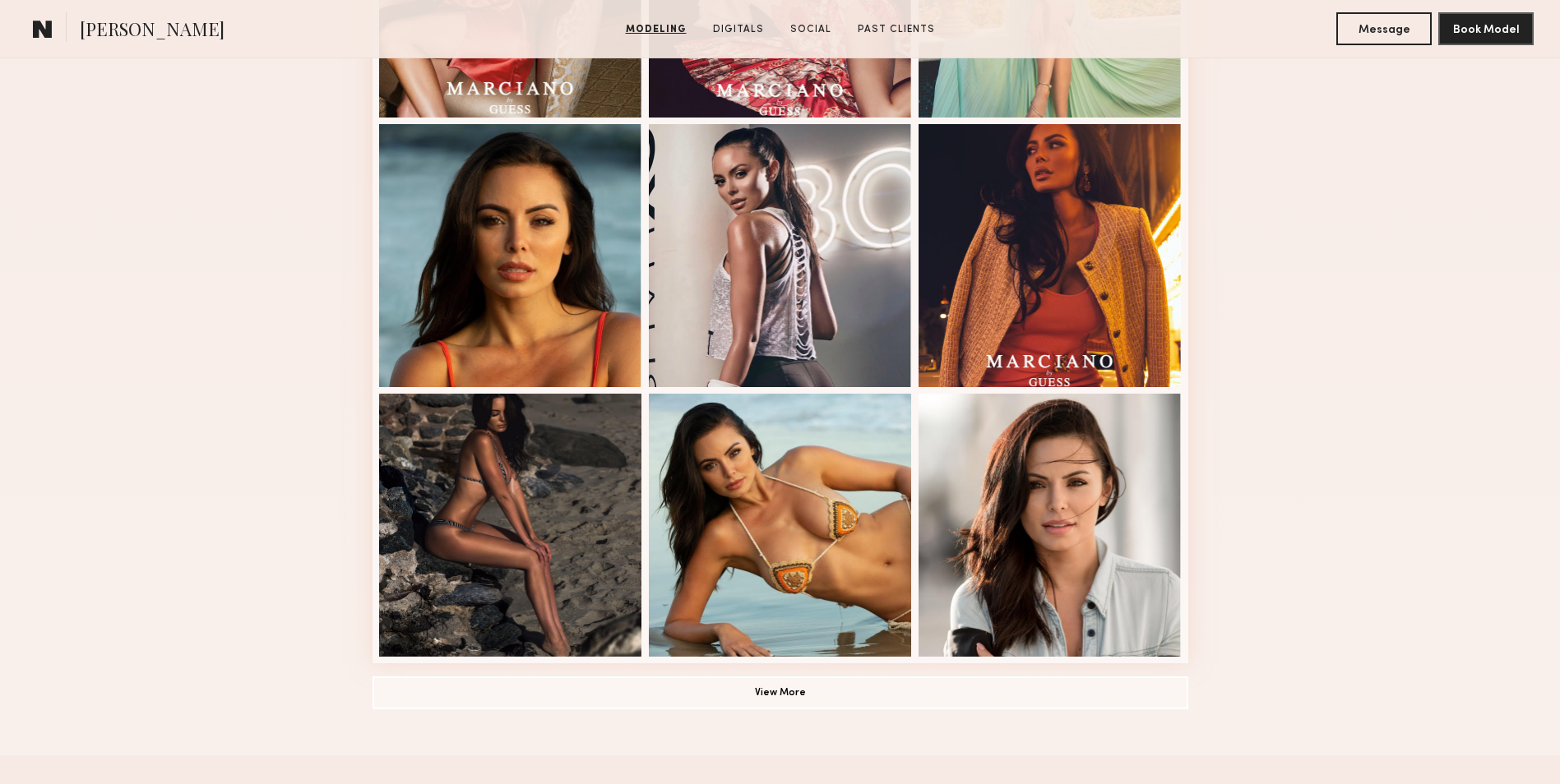
scroll to position [901, 0]
click at [747, 307] on div at bounding box center [780, 253] width 263 height 263
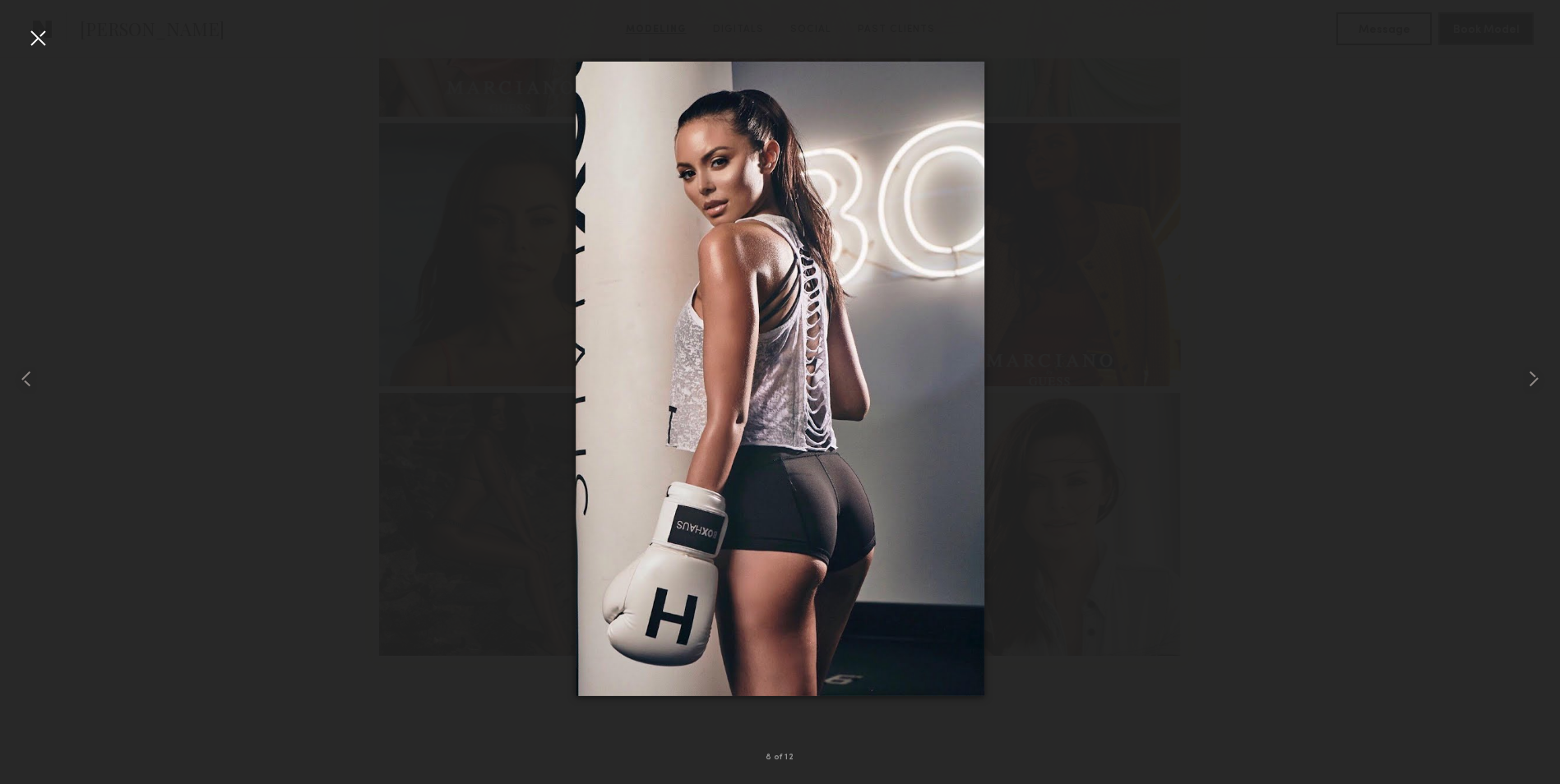
click at [313, 380] on div at bounding box center [780, 379] width 1560 height 705
click at [46, 31] on div at bounding box center [37, 37] width 26 height 26
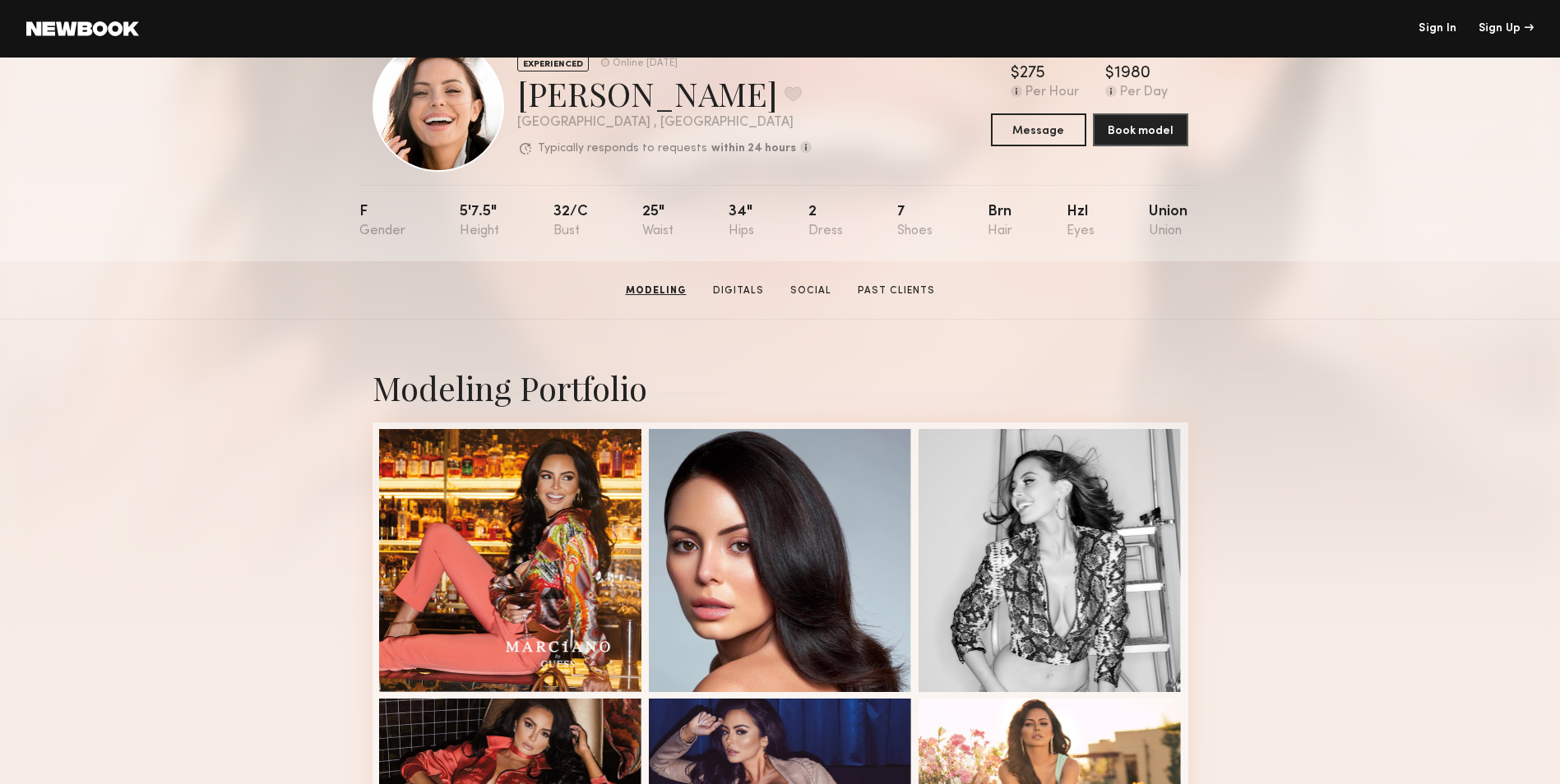
scroll to position [0, 0]
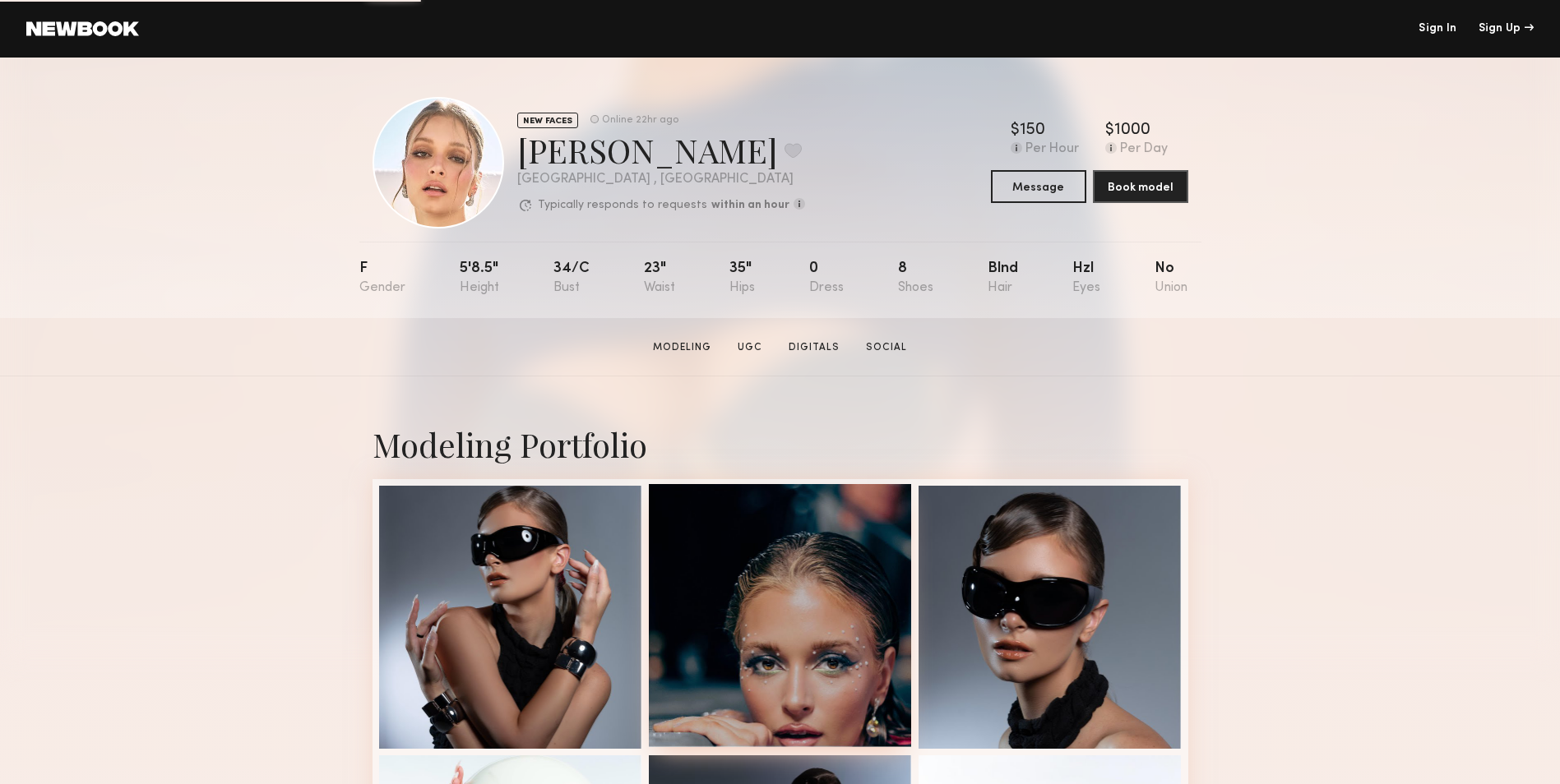
scroll to position [391, 0]
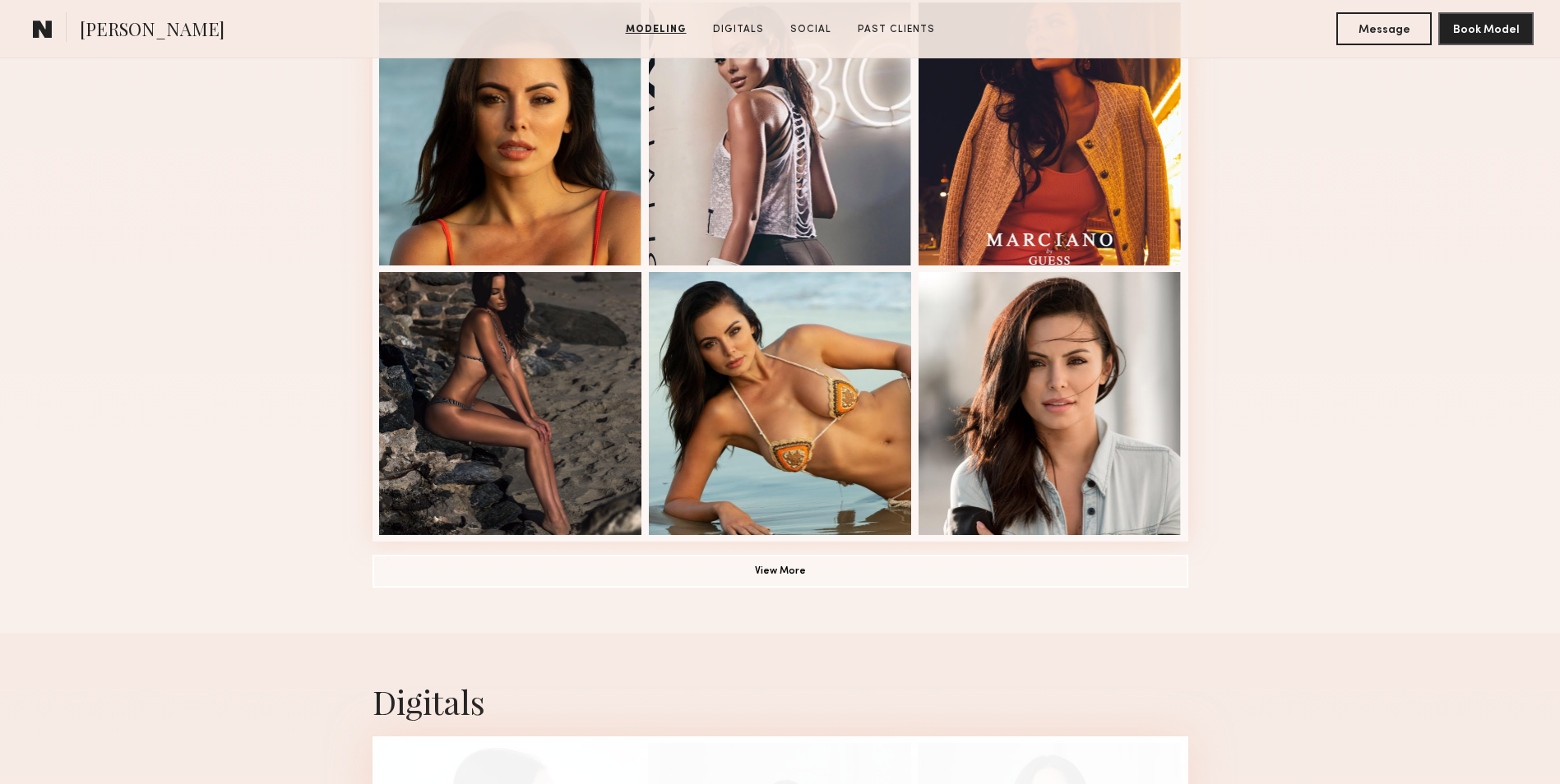
scroll to position [1039, 0]
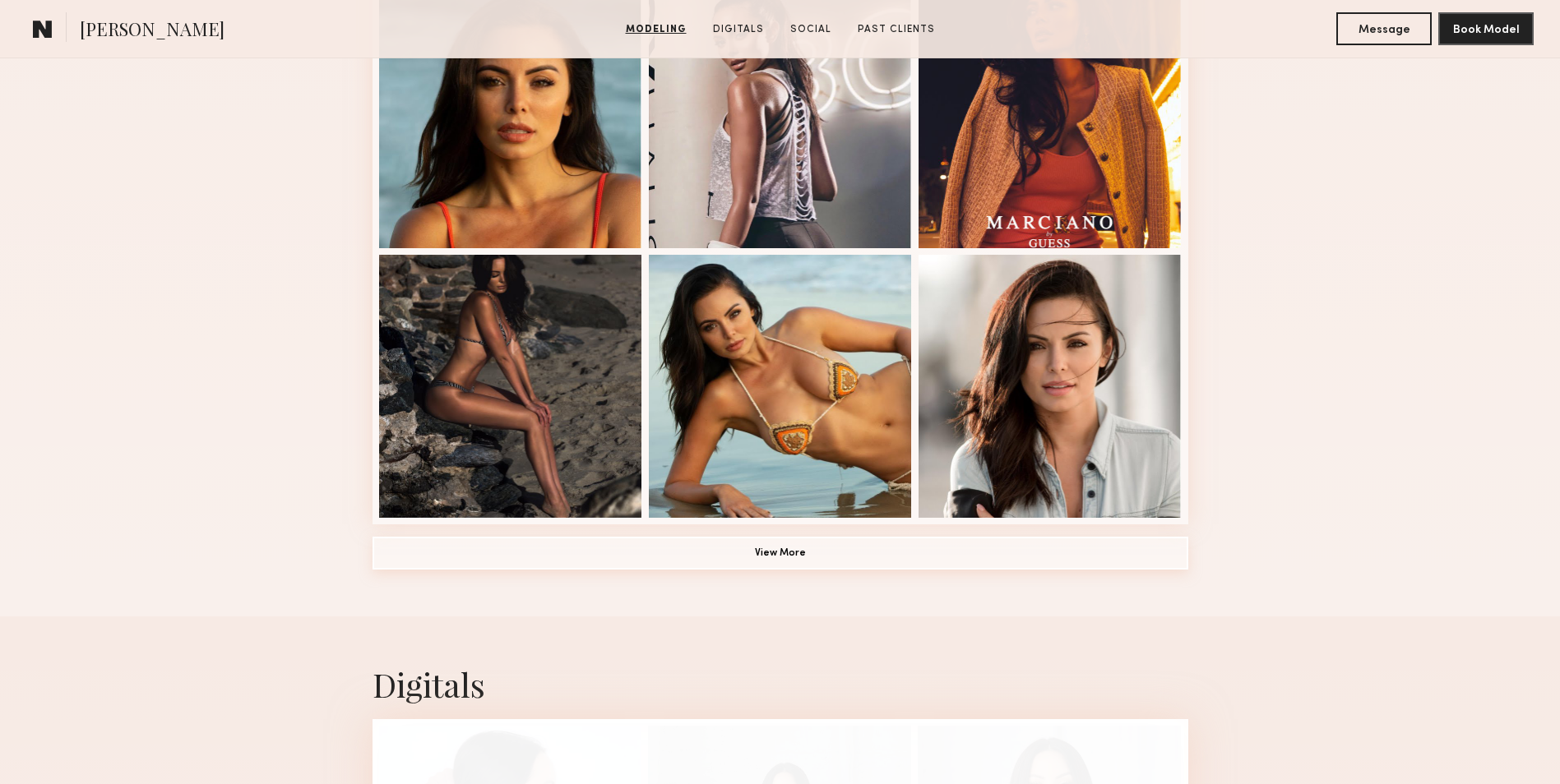
click at [794, 554] on button "View More" at bounding box center [780, 552] width 816 height 33
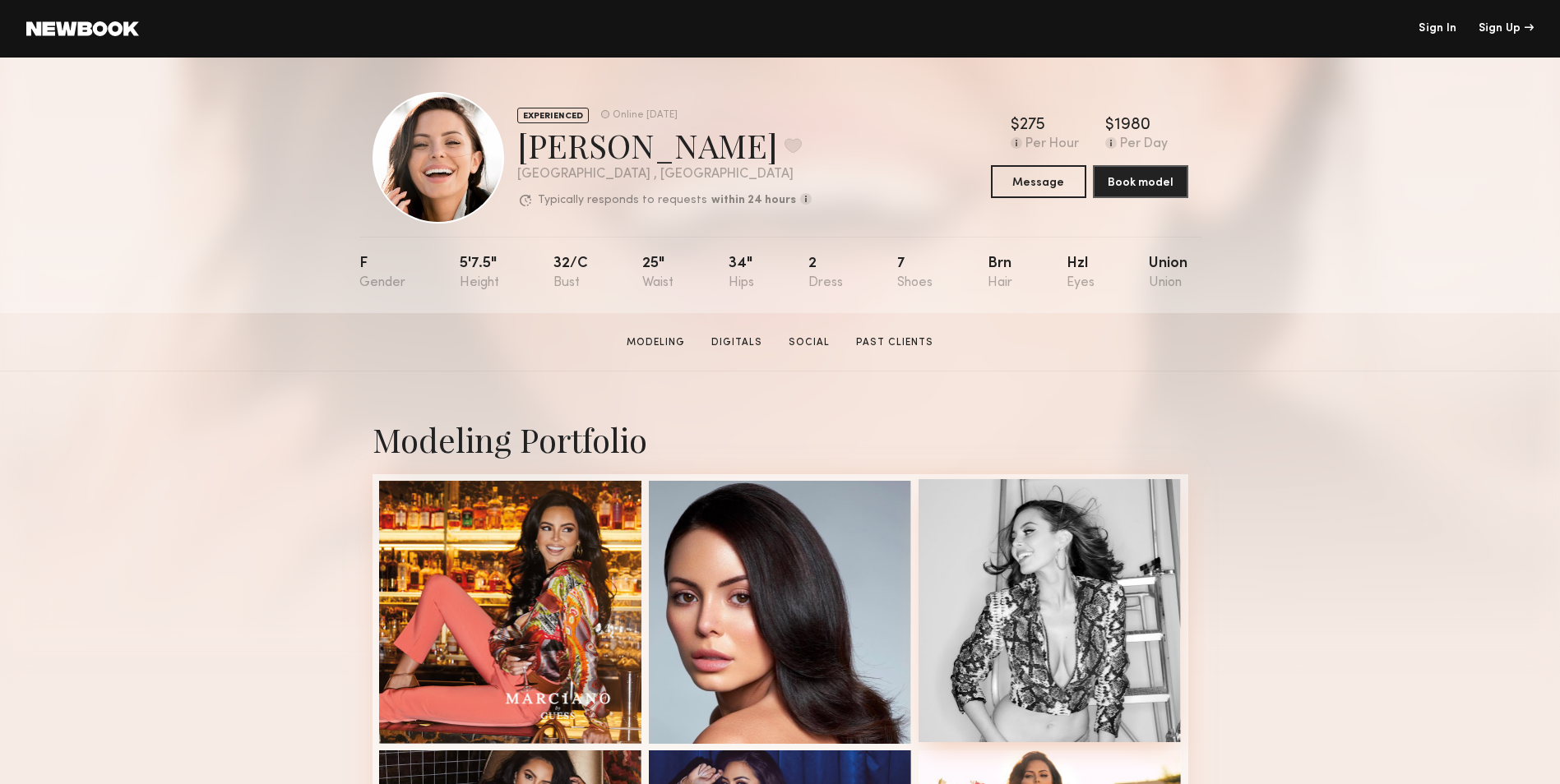
scroll to position [0, 0]
